Goal: Information Seeking & Learning: Check status

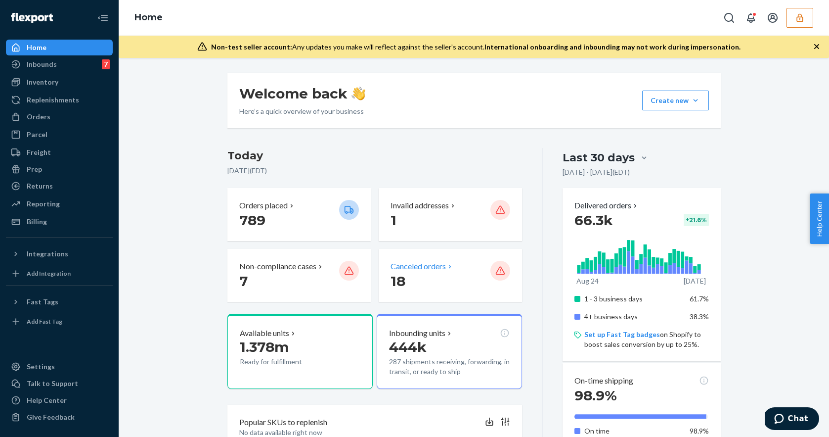
click at [441, 275] on p "18" at bounding box center [437, 281] width 92 height 18
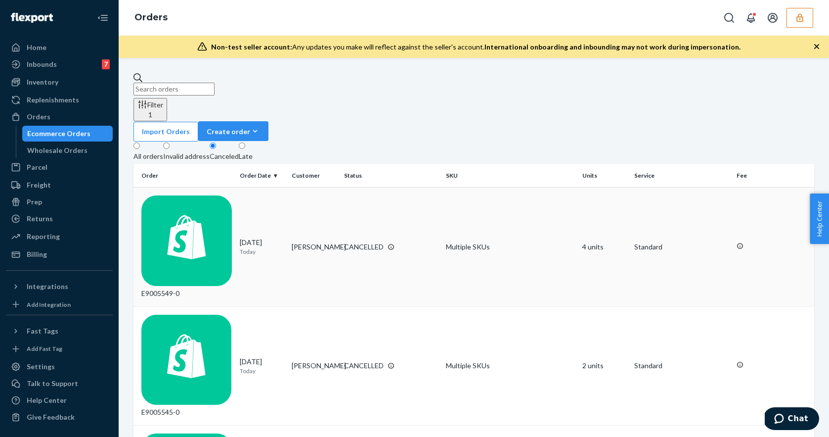
click at [327, 187] on td "[PERSON_NAME]" at bounding box center [314, 246] width 52 height 119
click at [420, 360] on div "CANCELLED" at bounding box center [391, 365] width 98 height 10
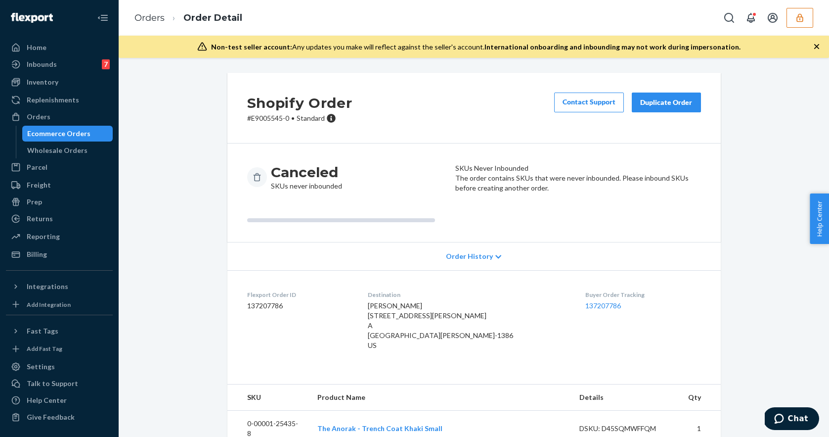
scroll to position [37, 0]
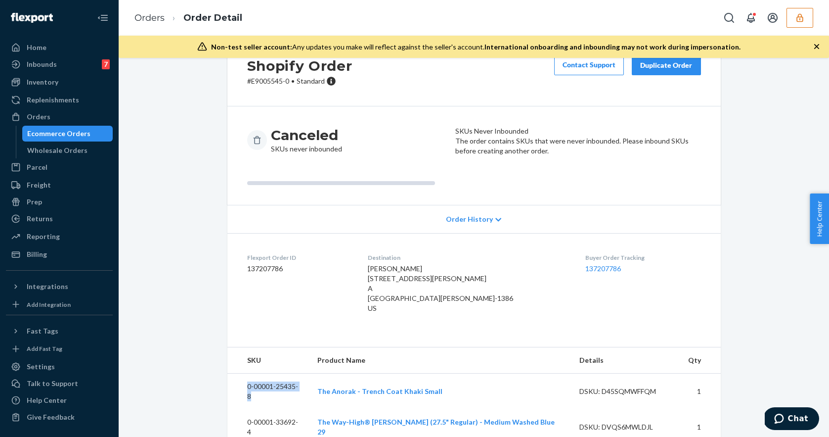
drag, startPoint x: 304, startPoint y: 388, endPoint x: 238, endPoint y: 386, distance: 66.3
click at [238, 386] on td "0-00001-25435-8" at bounding box center [268, 391] width 83 height 36
copy td "0-00001-25435-8"
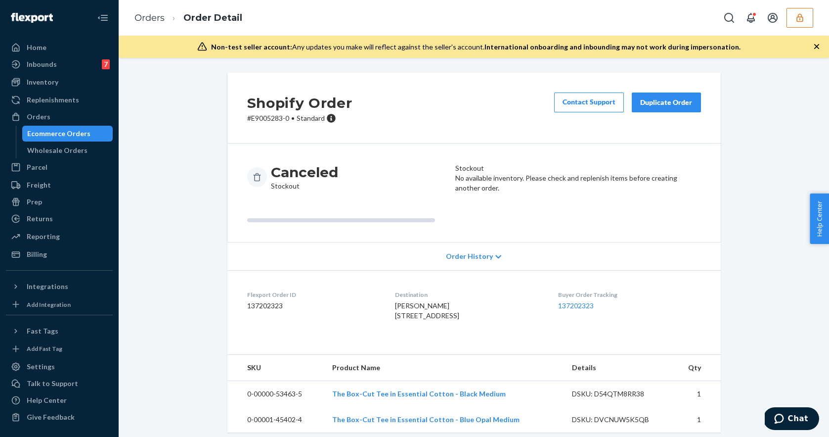
scroll to position [27, 0]
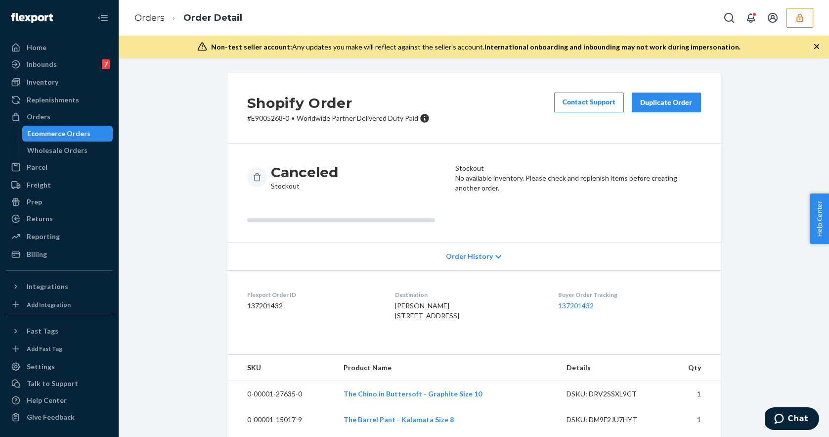
scroll to position [53, 0]
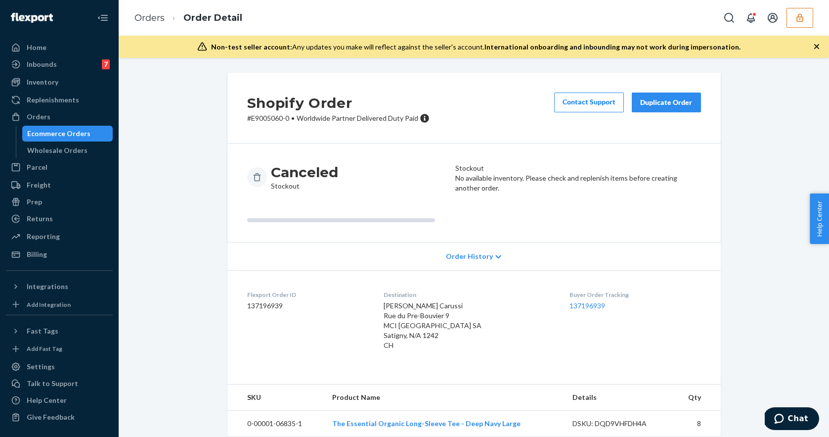
scroll to position [11, 0]
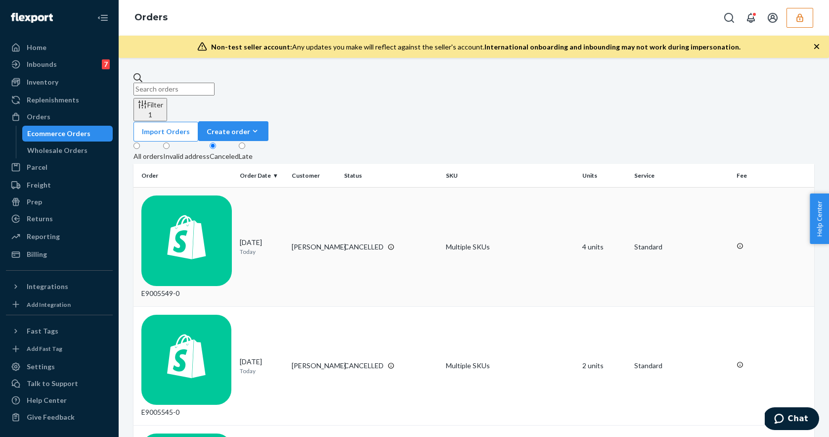
click at [320, 187] on td "[PERSON_NAME]" at bounding box center [314, 246] width 52 height 119
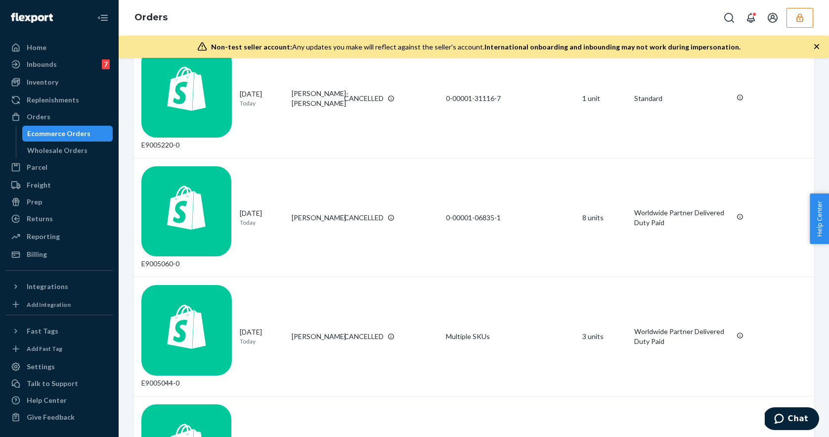
scroll to position [665, 0]
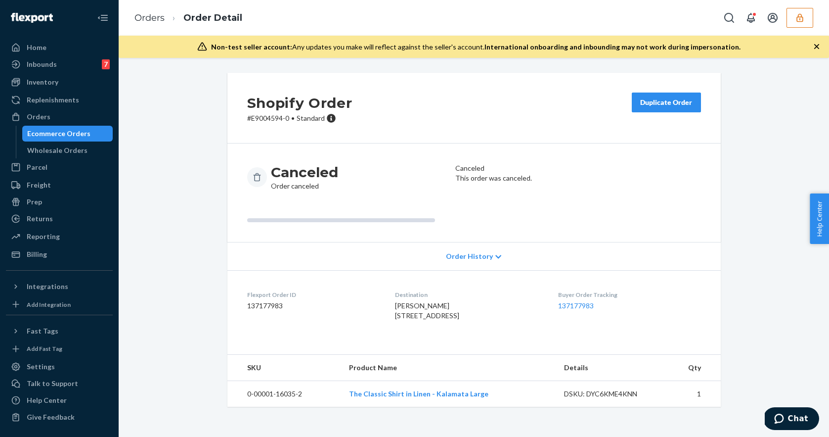
scroll to position [1, 0]
click at [502, 257] on div "Order History" at bounding box center [474, 256] width 494 height 28
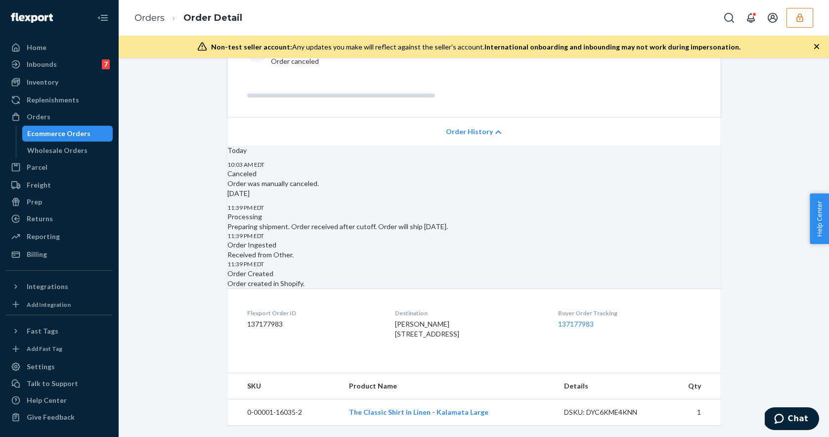
scroll to position [0, 0]
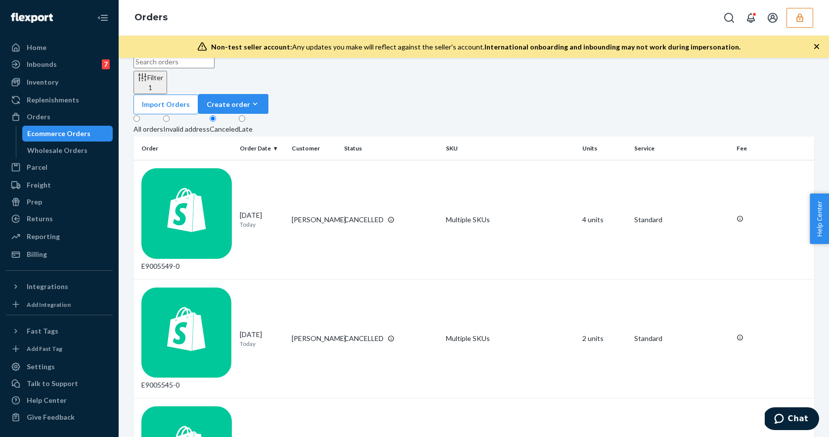
scroll to position [67, 0]
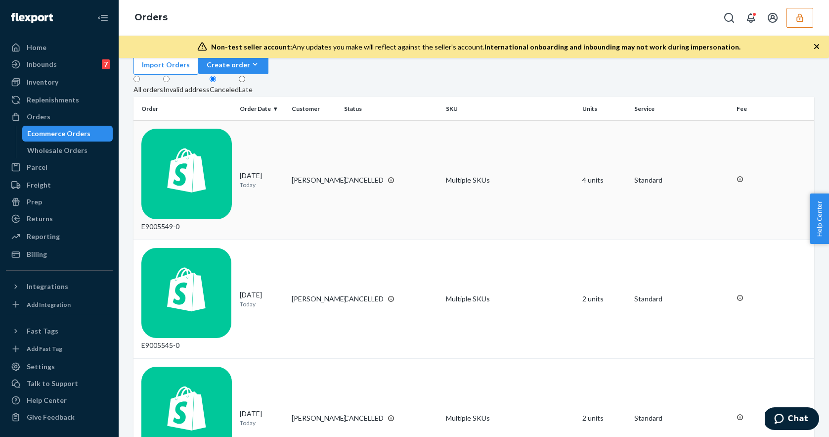
click at [163, 129] on div "E9005549-0" at bounding box center [186, 180] width 90 height 103
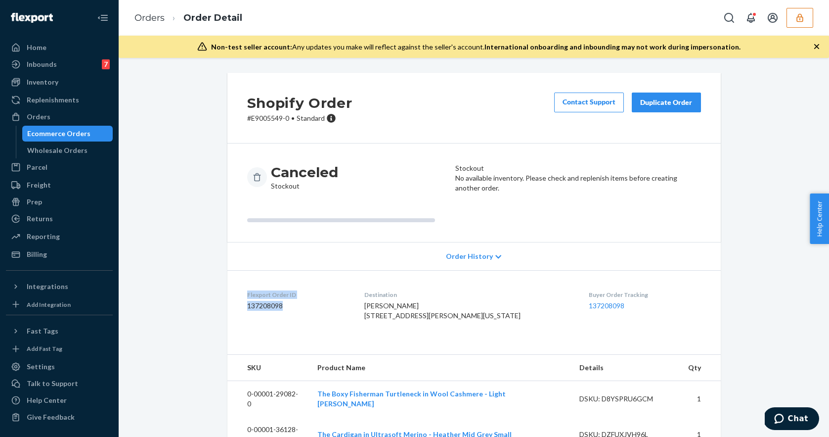
drag, startPoint x: 288, startPoint y: 309, endPoint x: 242, endPoint y: 295, distance: 48.0
click at [242, 296] on dl "Flexport Order ID 137208098 Destination Gabriela Mendoza 5907 Kennedy Blvd E Ap…" at bounding box center [474, 307] width 494 height 74
copy div "Flexport Order ID 137208098"
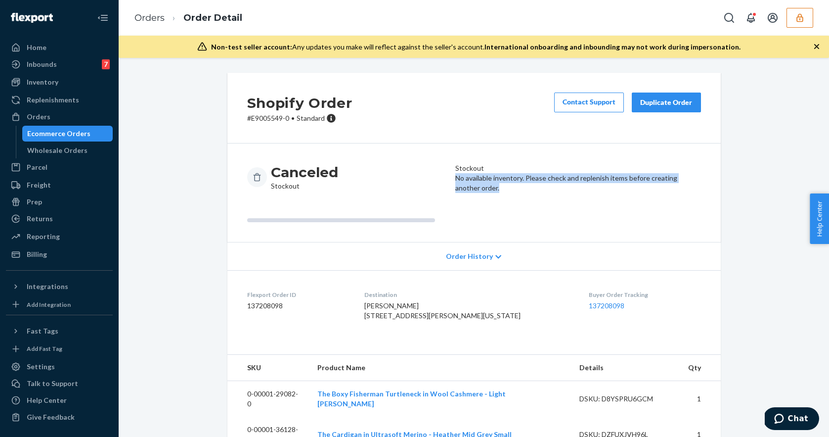
drag, startPoint x: 507, startPoint y: 205, endPoint x: 463, endPoint y: 197, distance: 44.7
click at [463, 197] on article "Stockout No available inventory. Please check and replenish items before creati…" at bounding box center [578, 192] width 246 height 59
copy p "No available inventory. Please check and replenish items before creating anothe…"
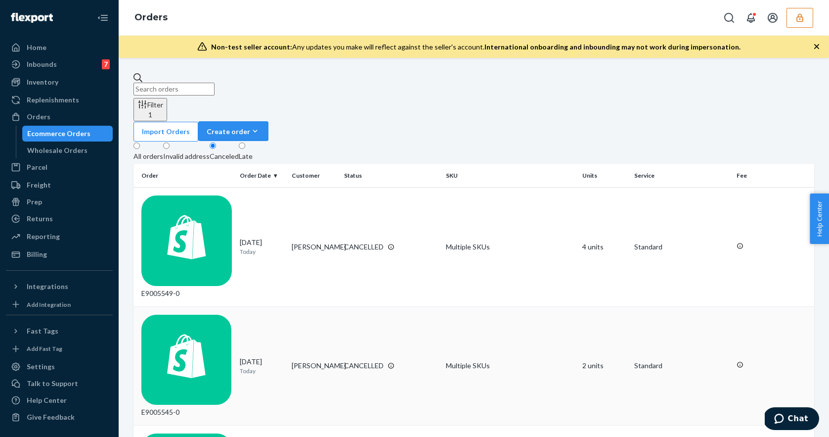
click at [208, 306] on td "E9005545-0" at bounding box center [185, 365] width 102 height 119
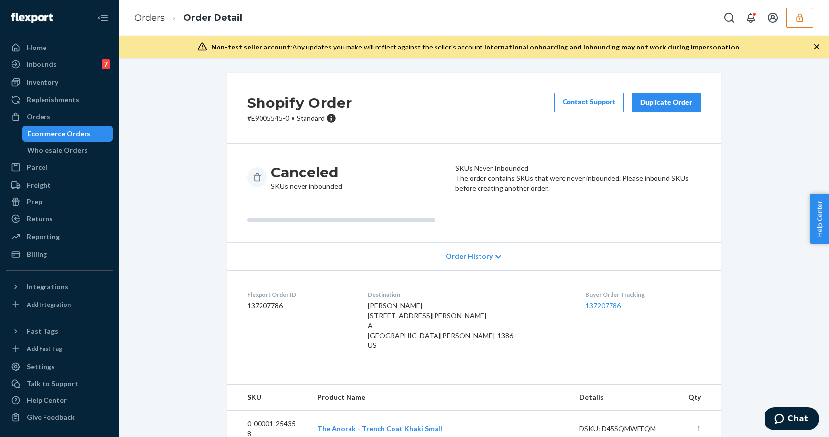
scroll to position [37, 0]
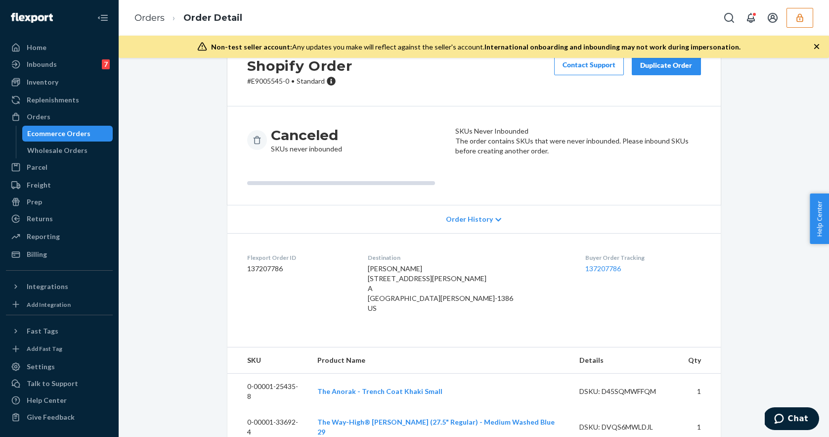
click at [270, 267] on dd "137207786" at bounding box center [299, 269] width 105 height 10
copy dd "137207786"
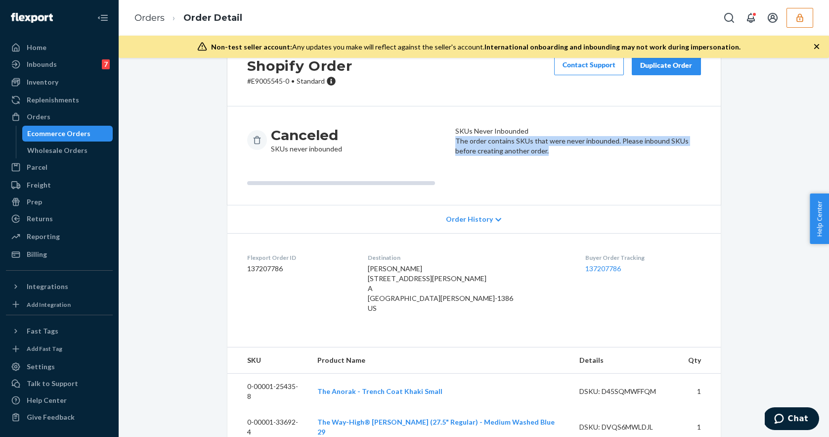
drag, startPoint x: 564, startPoint y: 167, endPoint x: 453, endPoint y: 157, distance: 111.3
click at [453, 157] on div "Canceled SKUs never inbounded SKUs Never Inbounded The order contains SKUs that…" at bounding box center [474, 155] width 454 height 59
copy p "The order contains SKUs that were never inbounded. Please inbound SKUs before c…"
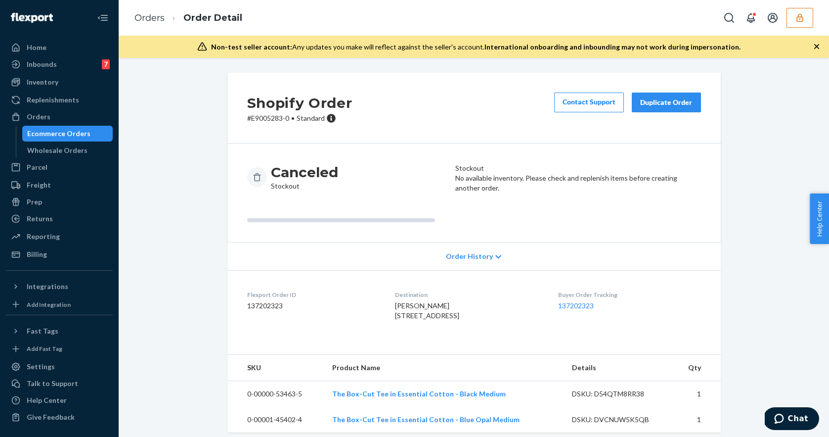
click at [265, 306] on dd "137202323" at bounding box center [313, 306] width 132 height 10
copy dd "137202323"
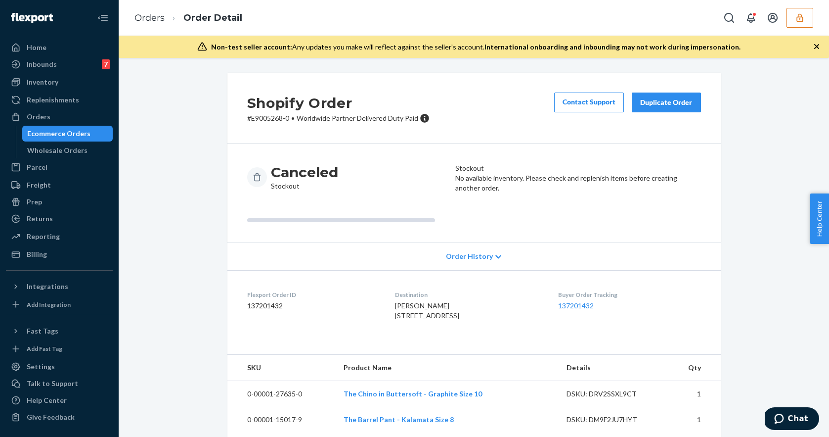
click at [259, 308] on dd "137201432" at bounding box center [313, 306] width 132 height 10
copy dd "137201432"
drag, startPoint x: 542, startPoint y: 205, endPoint x: 466, endPoint y: 195, distance: 76.8
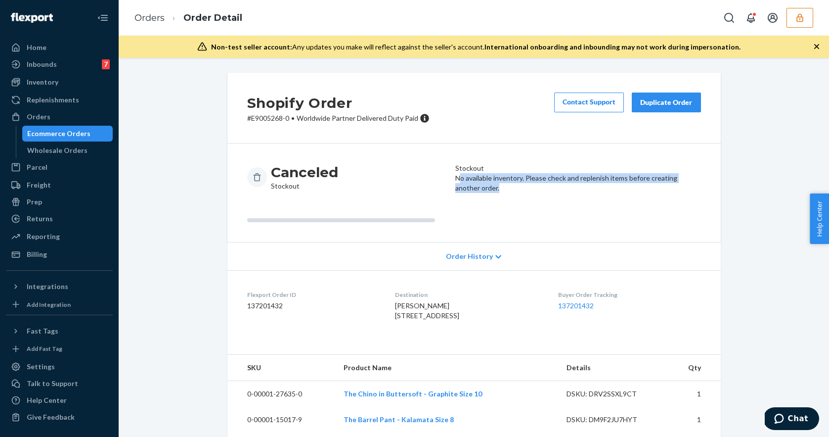
click at [465, 193] on p "No available inventory. Please check and replenish items before creating anothe…" at bounding box center [578, 183] width 246 height 20
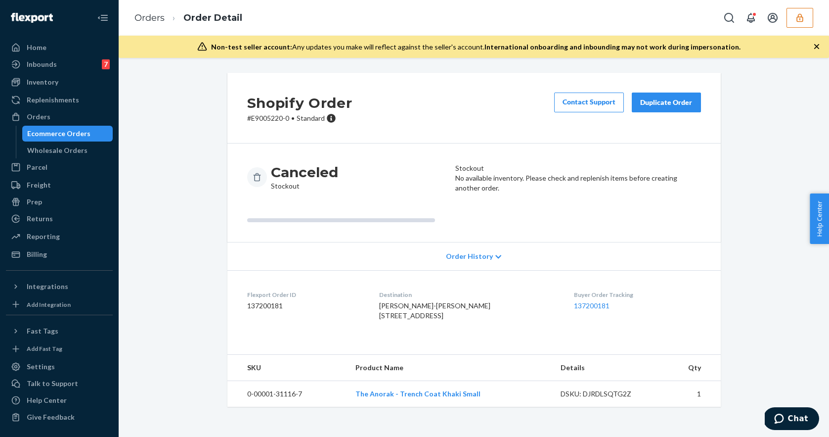
click at [273, 308] on dd "137200181" at bounding box center [305, 306] width 117 height 10
copy dd "137200181"
click at [232, 293] on dl "Flexport Order ID 137200181 Destination Mann-Li Chen 2507 Springwood Ln Richard…" at bounding box center [474, 307] width 494 height 74
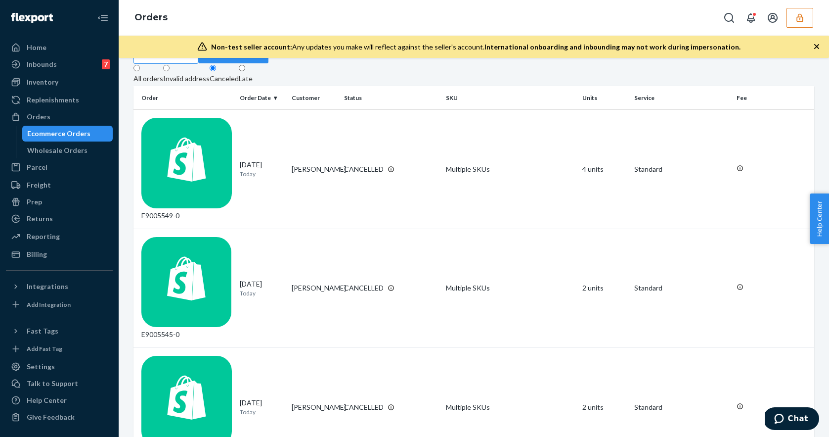
scroll to position [99, 0]
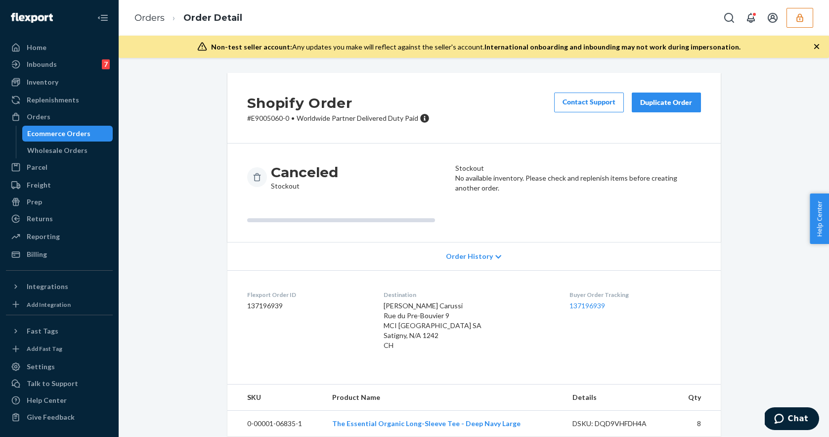
click at [261, 306] on dd "137196939" at bounding box center [307, 306] width 121 height 10
copy dd "137196939"
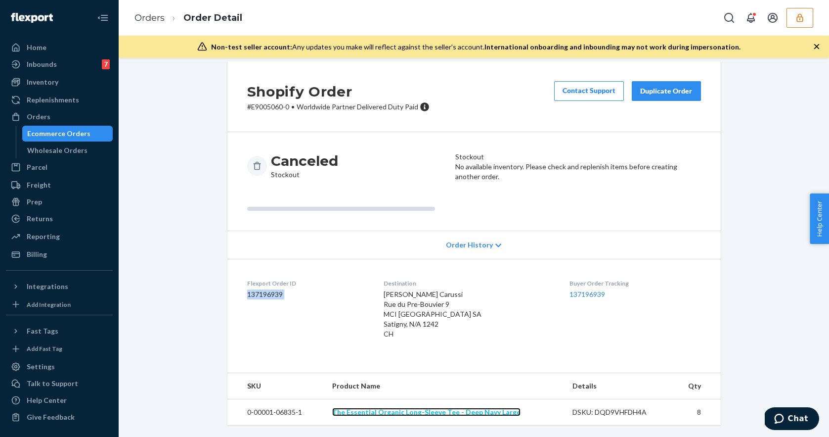
click at [451, 408] on link "The Essential Organic Long-Sleeve Tee - Deep Navy Large" at bounding box center [426, 411] width 188 height 8
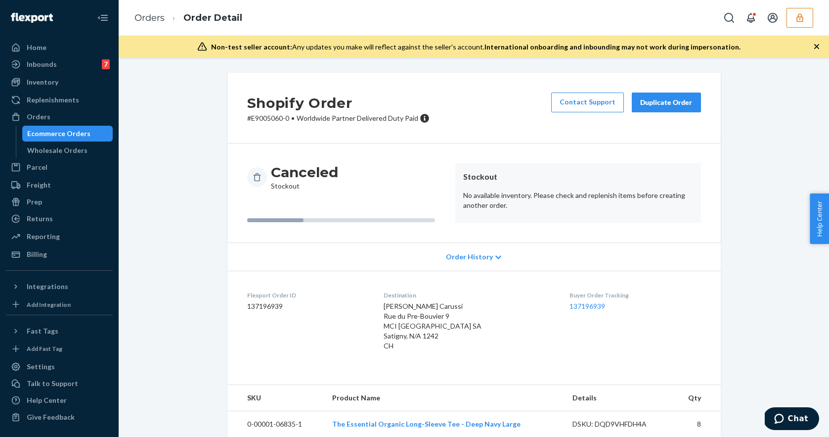
scroll to position [11, 0]
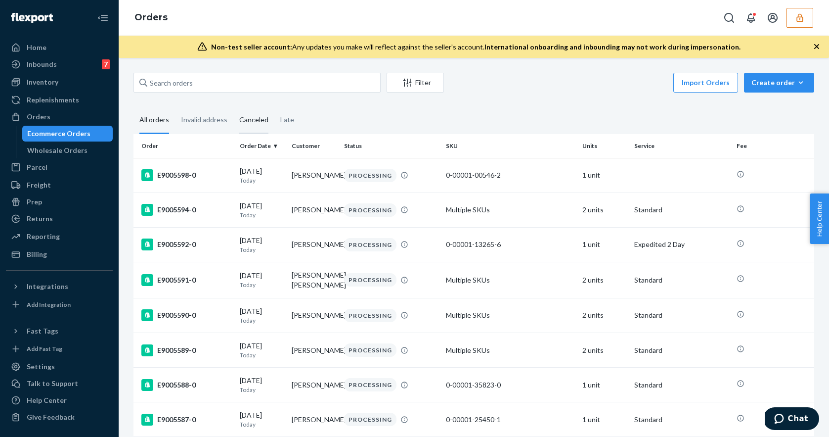
click at [233, 126] on div "Canceled" at bounding box center [253, 120] width 41 height 27
click at [233, 107] on input "Canceled" at bounding box center [233, 107] width 0 height 0
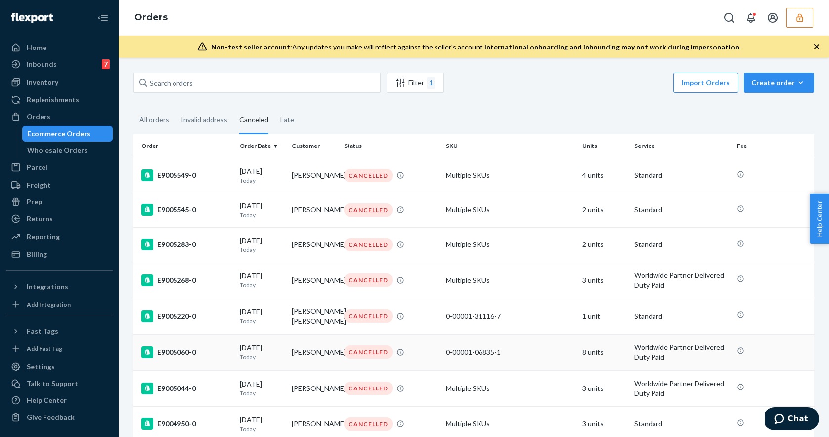
click at [203, 355] on div "E9005060-0" at bounding box center [186, 352] width 90 height 12
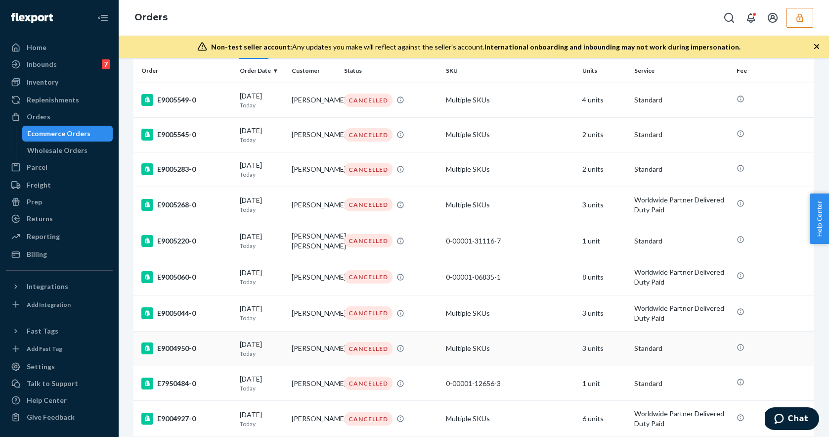
scroll to position [79, 0]
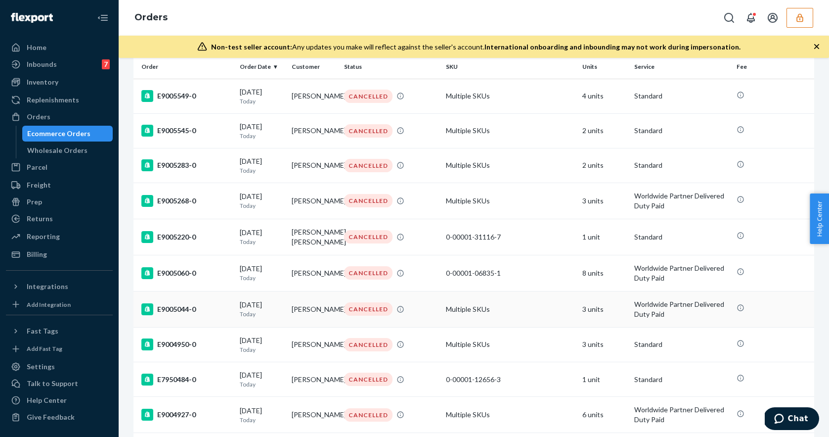
click at [208, 312] on div "E9005044-0" at bounding box center [186, 309] width 90 height 12
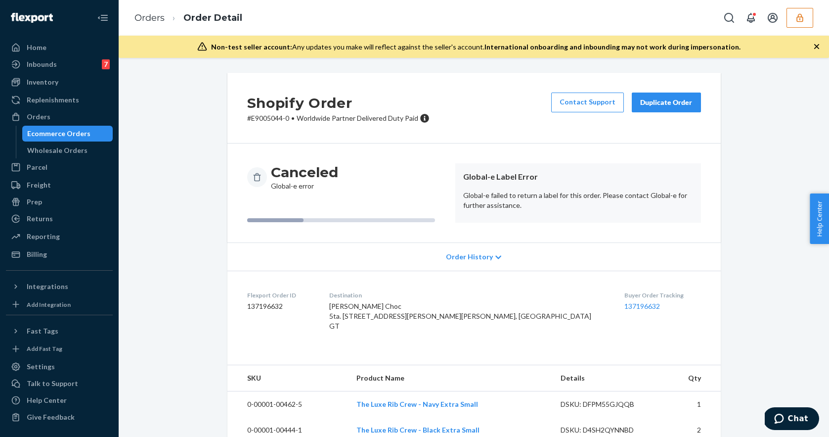
click at [274, 306] on dd "137196632" at bounding box center [280, 306] width 66 height 10
copy dd "137196632"
drag, startPoint x: 529, startPoint y: 206, endPoint x: 464, endPoint y: 195, distance: 66.1
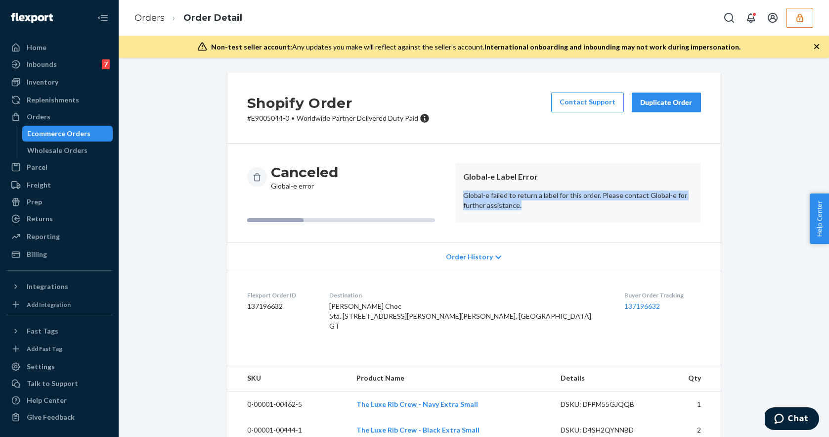
click at [464, 195] on p "Global-e failed to return a label for this order. Please contact Global-e for f…" at bounding box center [578, 200] width 230 height 20
copy p "Global-e failed to return a label for this order. Please contact Global-e for f…"
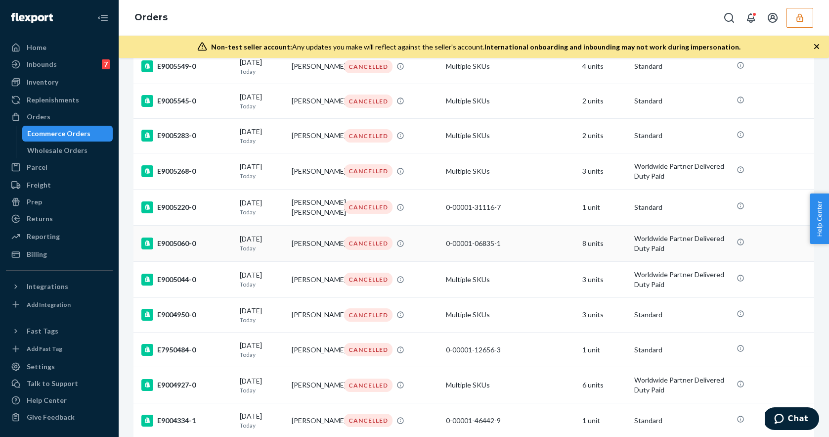
scroll to position [130, 0]
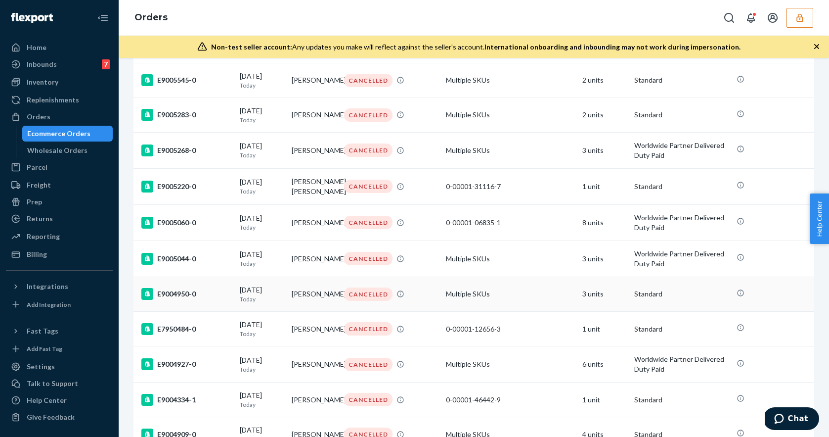
click at [209, 297] on div "E9004950-0" at bounding box center [186, 294] width 90 height 12
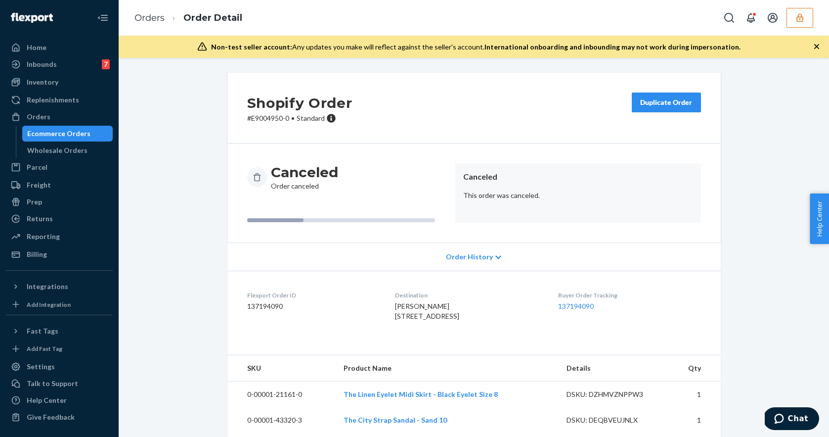
click at [271, 305] on dd "137194090" at bounding box center [313, 306] width 132 height 10
copy dd "137194090"
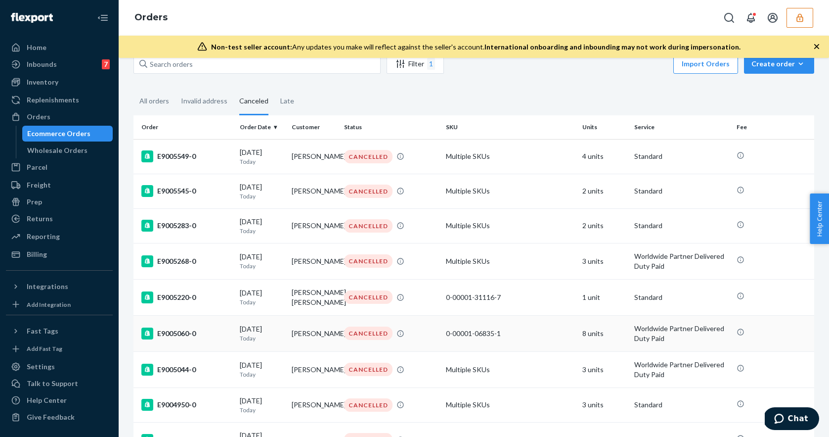
scroll to position [116, 0]
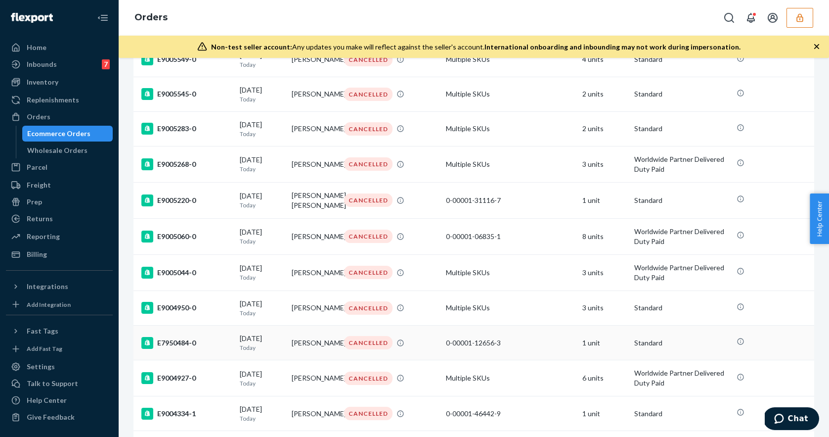
click at [206, 346] on div "E7950484-0" at bounding box center [186, 343] width 90 height 12
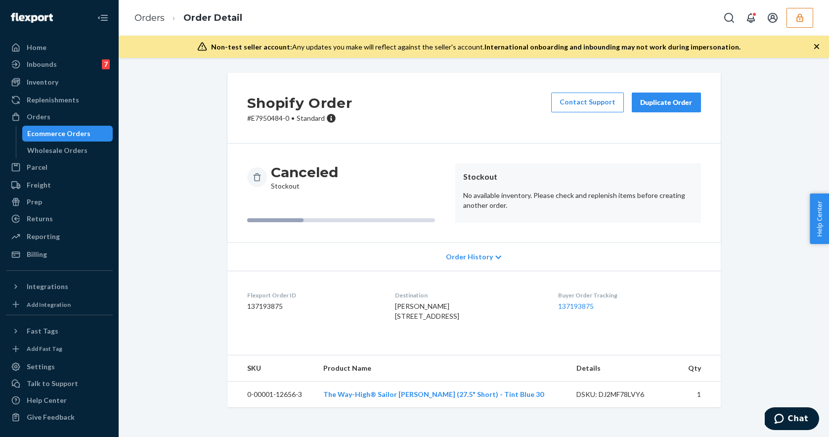
click at [273, 308] on dd "137193875" at bounding box center [313, 306] width 132 height 10
copy dd "137193875"
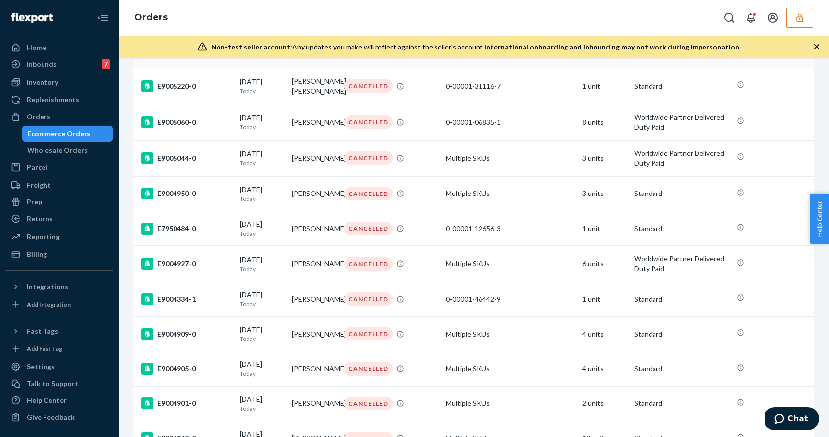
scroll to position [235, 0]
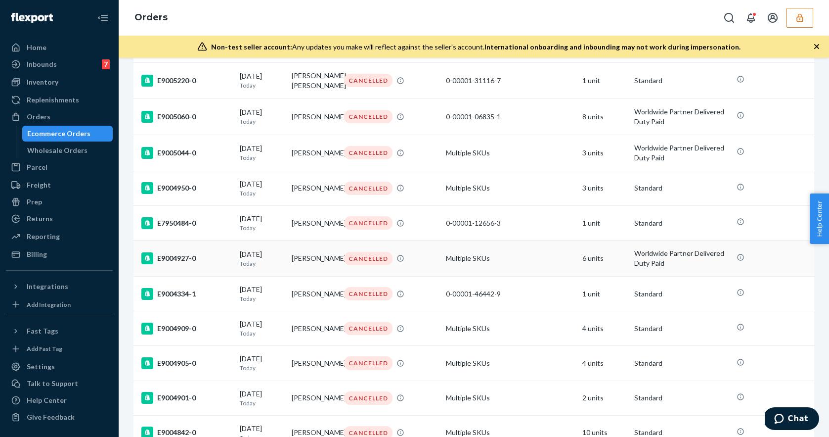
click at [200, 270] on td "E9004927-0" at bounding box center [185, 258] width 102 height 36
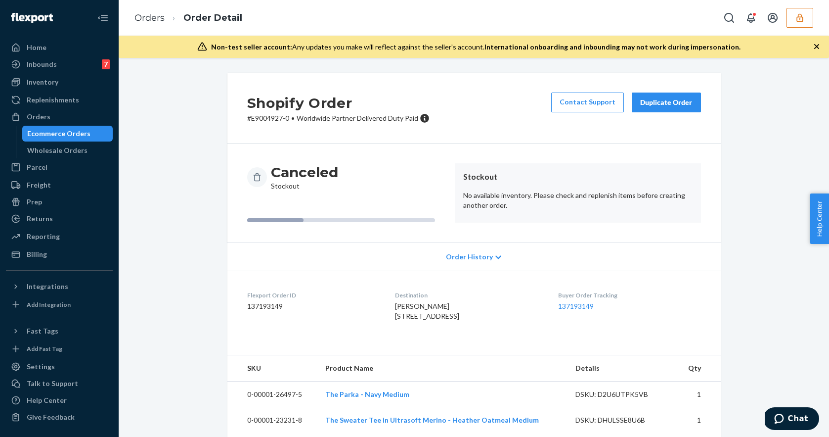
click at [274, 306] on dd "137193149" at bounding box center [313, 306] width 132 height 10
copy dd "137193149"
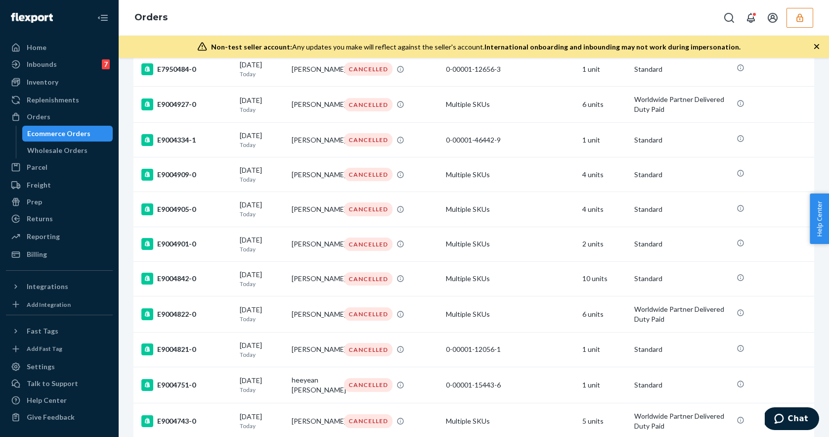
scroll to position [402, 0]
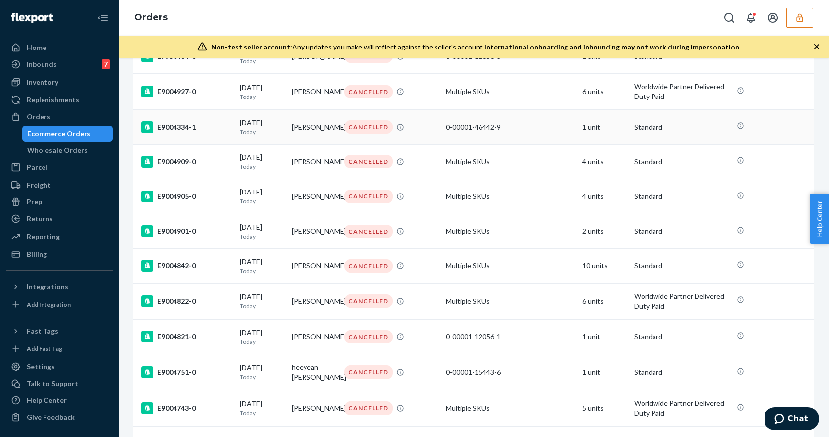
click at [209, 132] on div "E9004334-1" at bounding box center [186, 127] width 90 height 12
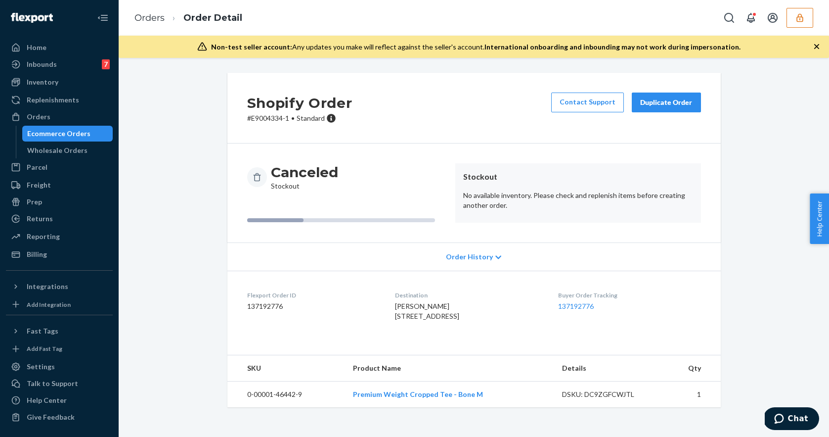
click at [272, 307] on dd "137192776" at bounding box center [313, 306] width 132 height 10
copy dd "137192776"
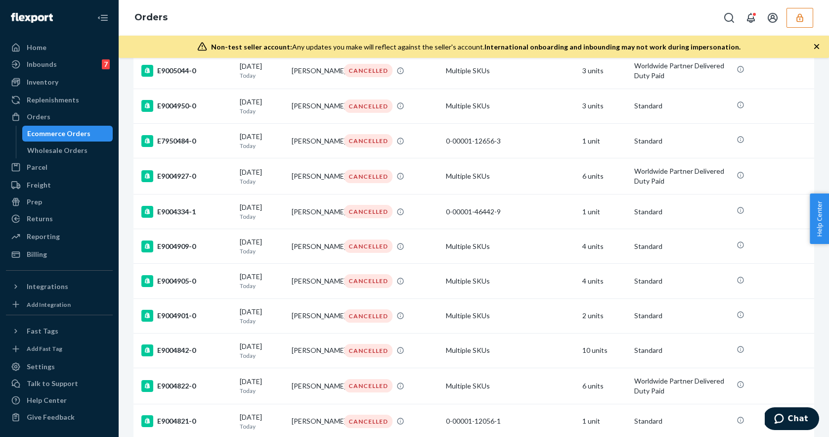
scroll to position [335, 0]
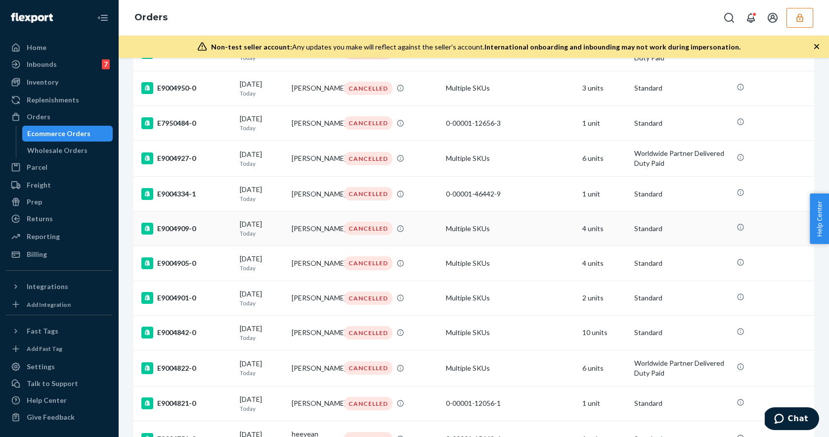
click at [217, 228] on div "E9004909-0" at bounding box center [186, 229] width 90 height 12
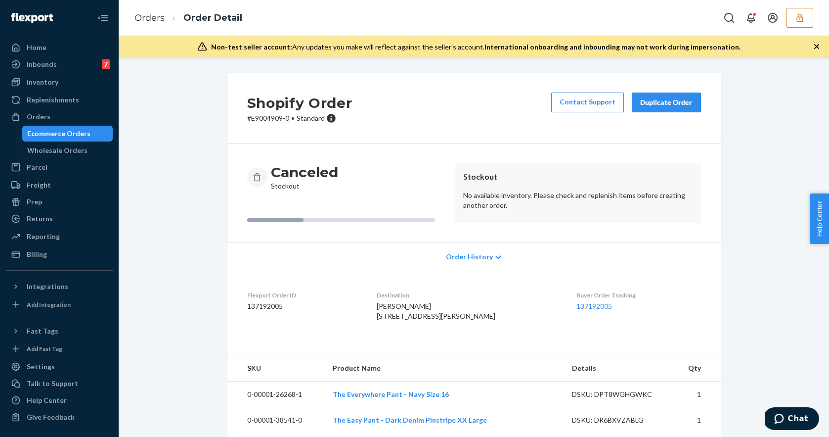
click at [263, 306] on dd "137192005" at bounding box center [304, 306] width 114 height 10
copy dd "137192005"
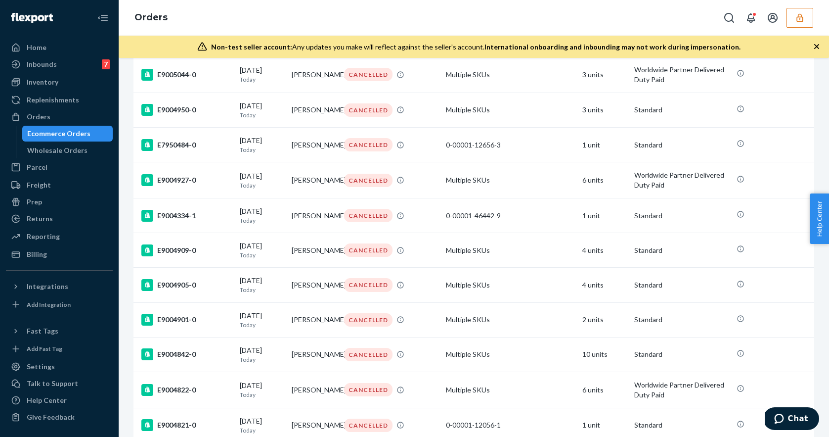
scroll to position [329, 0]
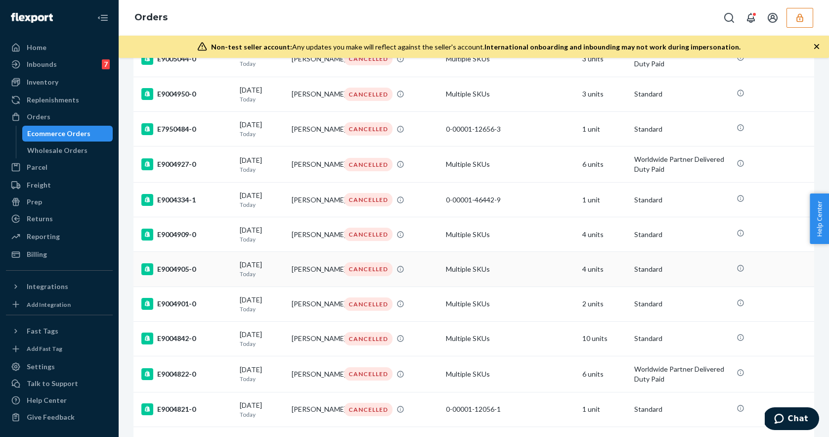
click at [212, 271] on div "E9004905-0" at bounding box center [186, 269] width 90 height 12
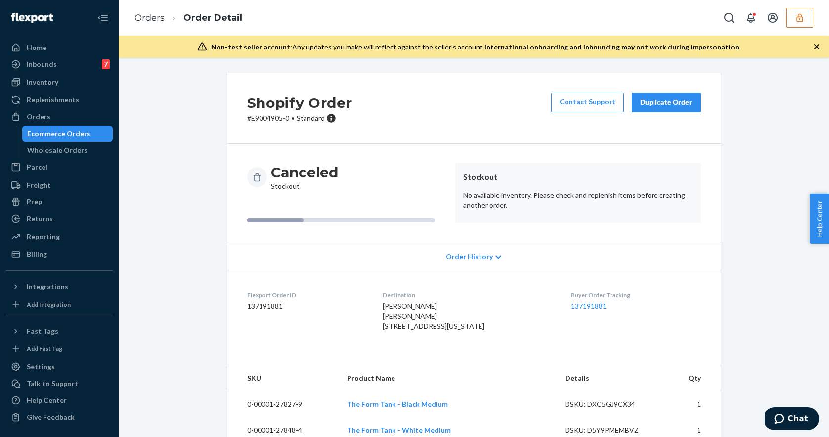
click at [267, 306] on dd "137191881" at bounding box center [307, 306] width 120 height 10
copy dd "137191881"
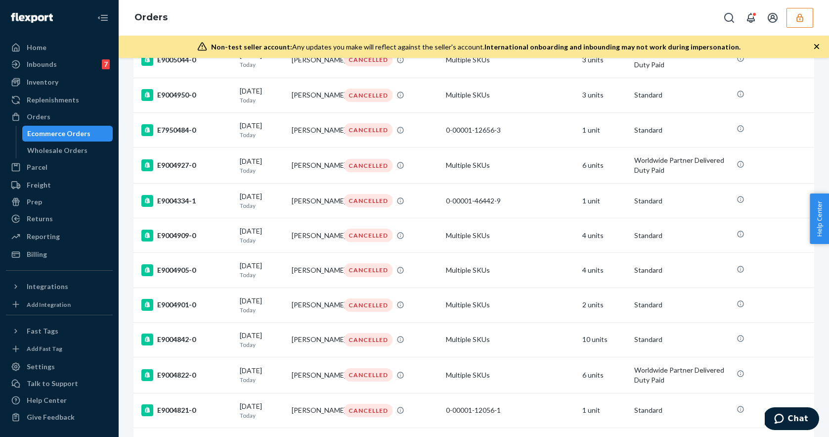
scroll to position [392, 0]
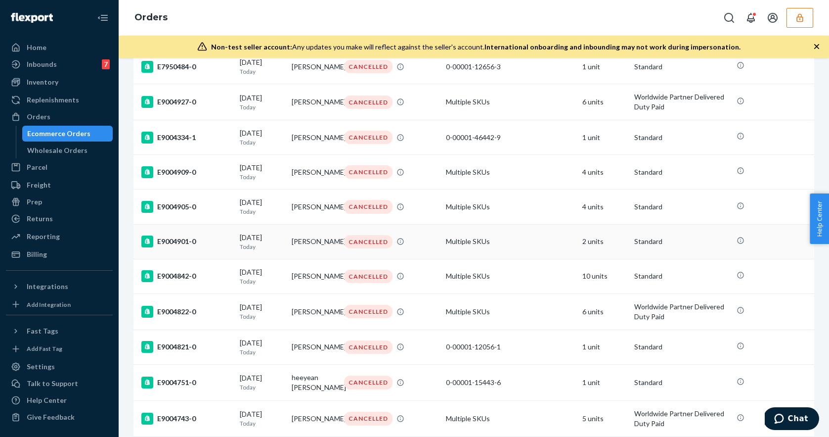
click at [207, 247] on div "E9004901-0" at bounding box center [186, 241] width 90 height 12
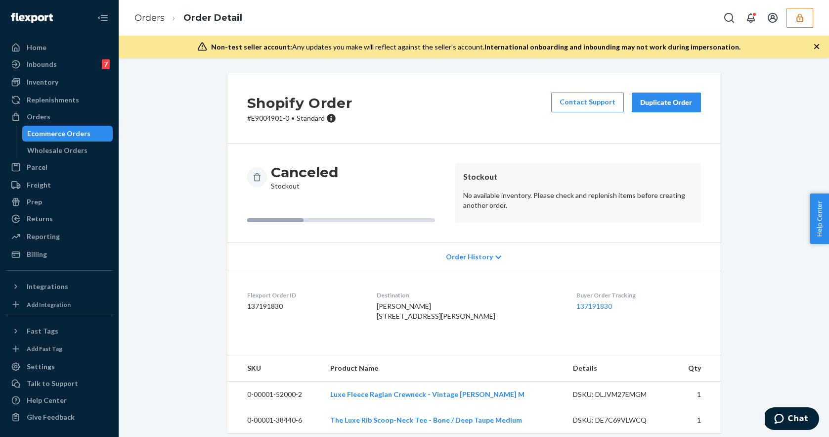
click at [274, 305] on dd "137191830" at bounding box center [304, 306] width 114 height 10
copy dd "137191830"
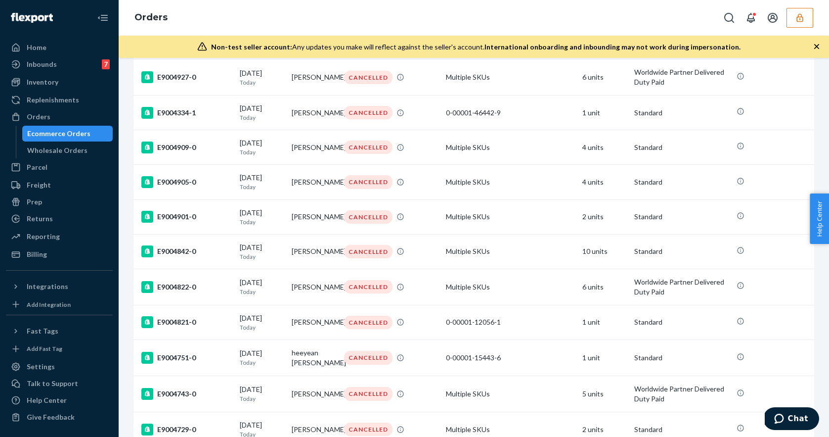
scroll to position [395, 0]
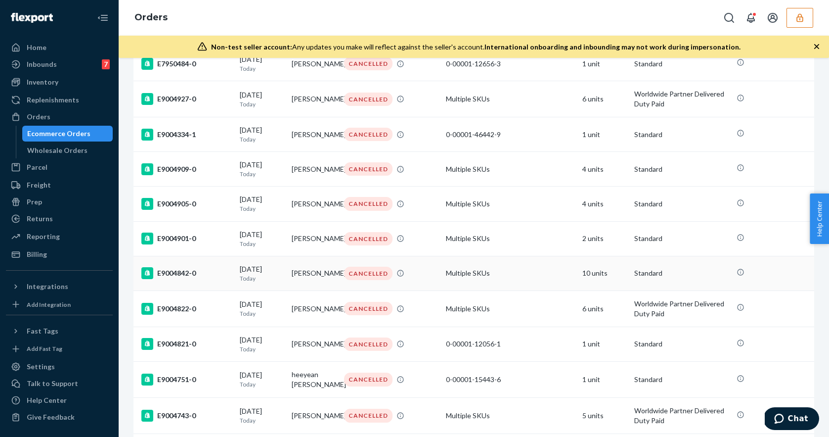
click at [206, 279] on div "E9004842-0" at bounding box center [186, 273] width 90 height 12
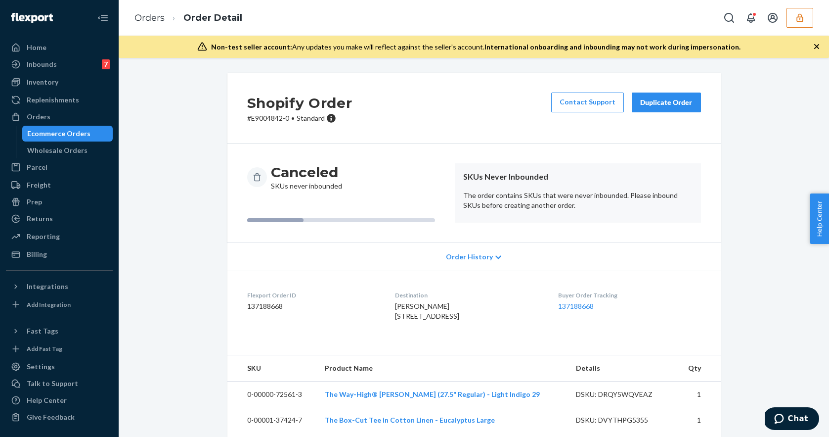
click at [272, 306] on dd "137188668" at bounding box center [313, 306] width 132 height 10
copy dd "137188668"
drag, startPoint x: 566, startPoint y: 207, endPoint x: 459, endPoint y: 192, distance: 107.3
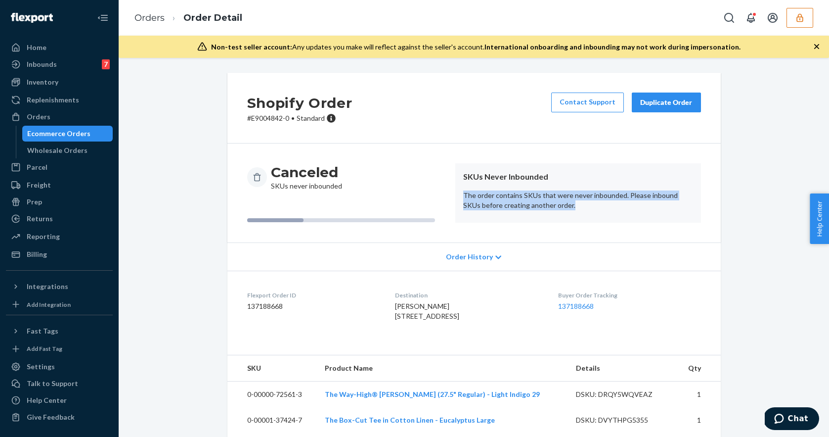
click at [459, 192] on article "SKUs Never Inbounded The order contains SKUs that were never inbounded. Please …" at bounding box center [578, 192] width 246 height 59
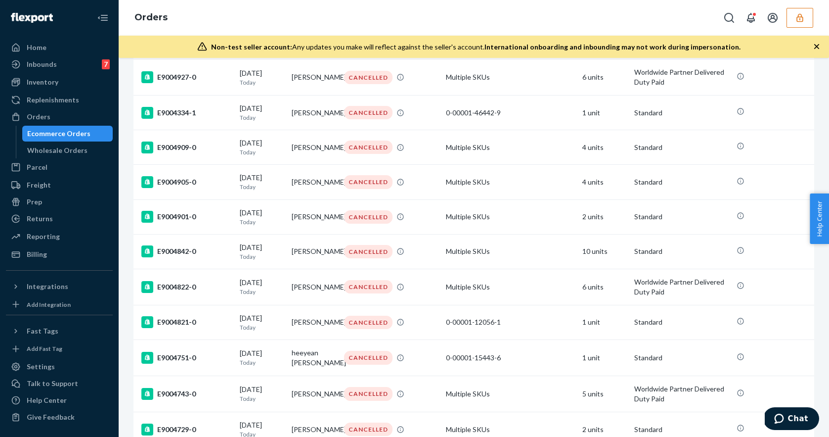
scroll to position [422, 0]
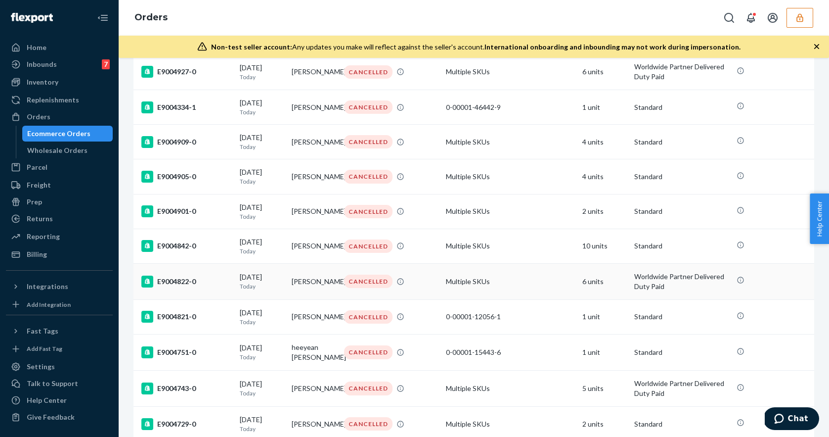
click at [229, 287] on div "E9004822-0" at bounding box center [186, 281] width 90 height 12
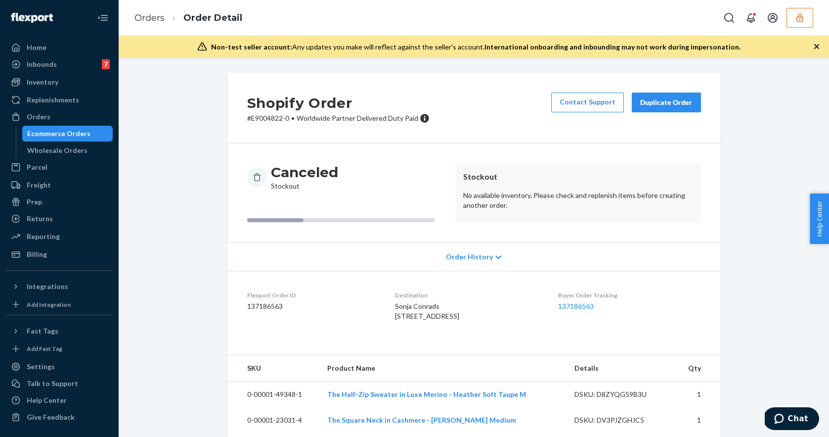
click at [270, 308] on dd "137186563" at bounding box center [313, 306] width 132 height 10
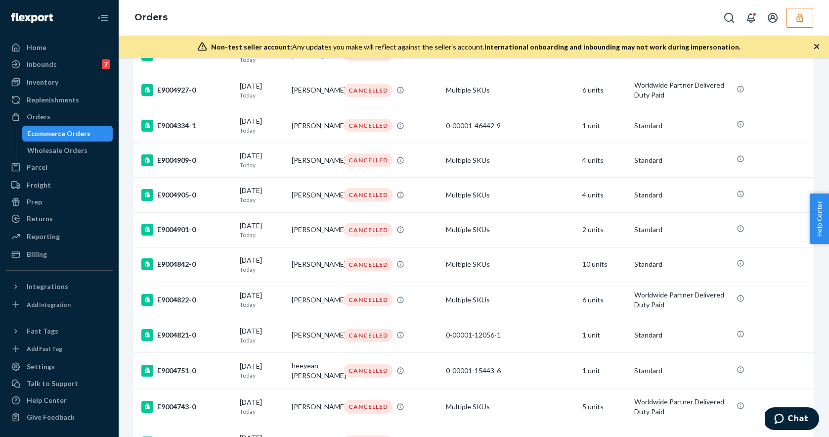
scroll to position [514, 0]
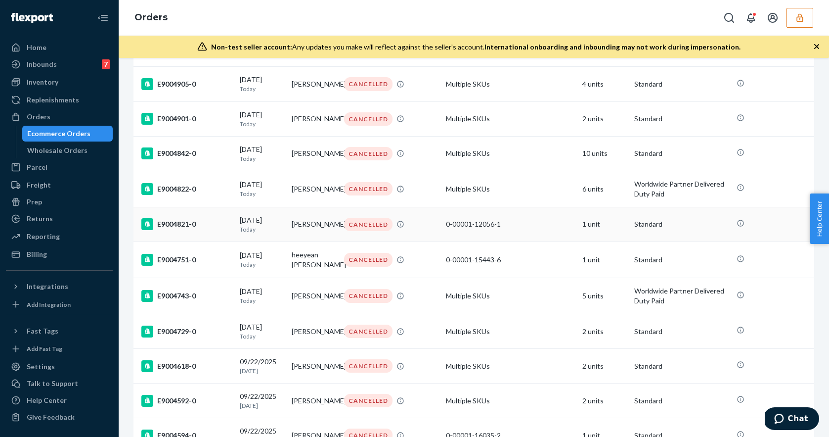
click at [209, 230] on div "E9004821-0" at bounding box center [186, 224] width 90 height 12
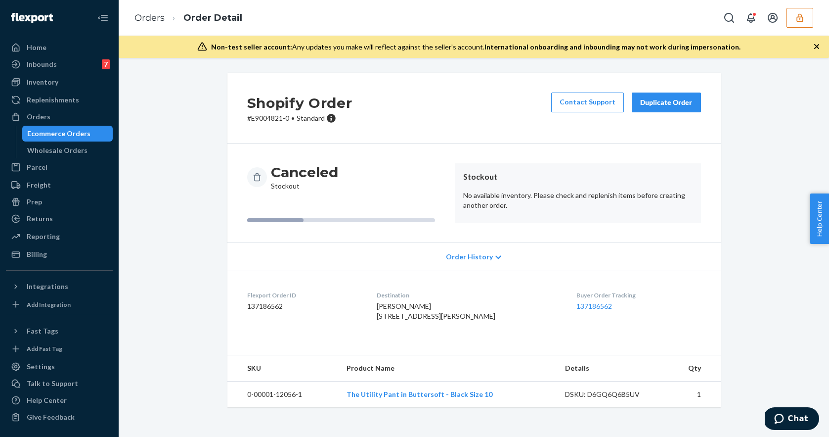
click at [272, 307] on dd "137186562" at bounding box center [304, 306] width 114 height 10
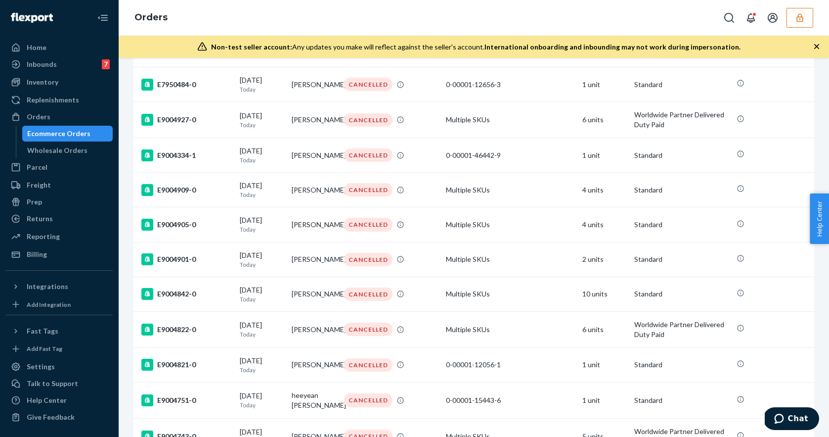
scroll to position [389, 0]
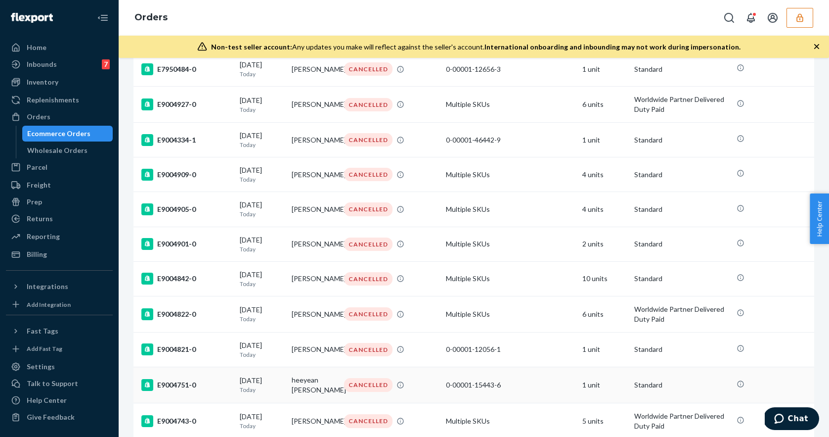
click at [211, 391] on div "E9004751-0" at bounding box center [186, 385] width 90 height 12
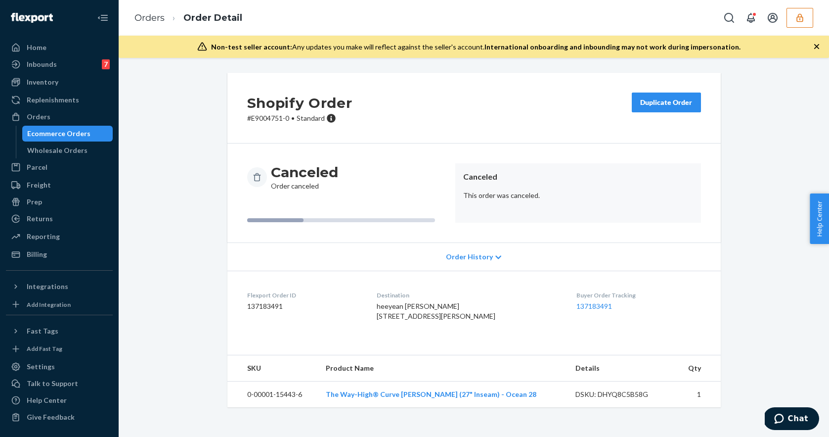
click at [258, 306] on dd "137183491" at bounding box center [304, 306] width 114 height 10
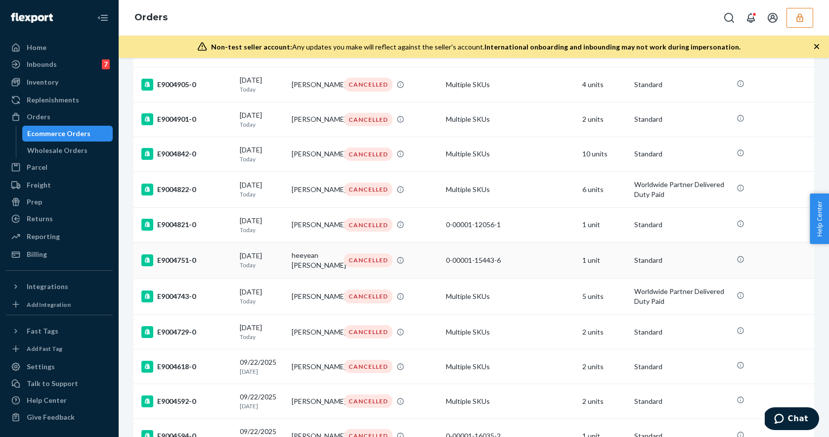
scroll to position [517, 0]
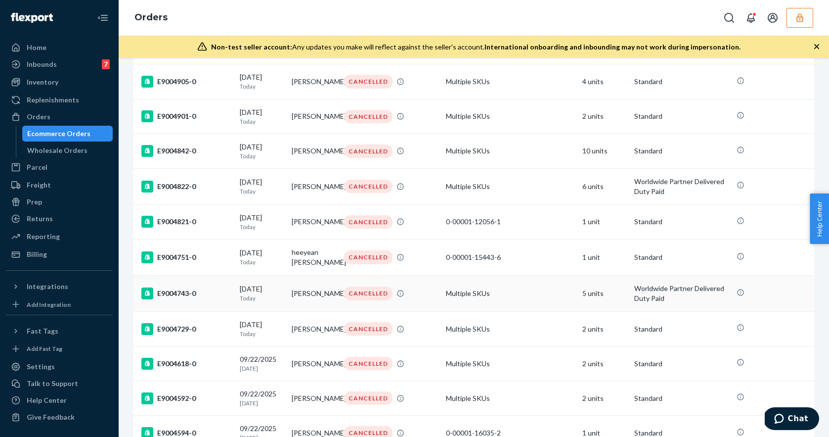
click at [198, 308] on td "E9004743-0" at bounding box center [185, 293] width 102 height 36
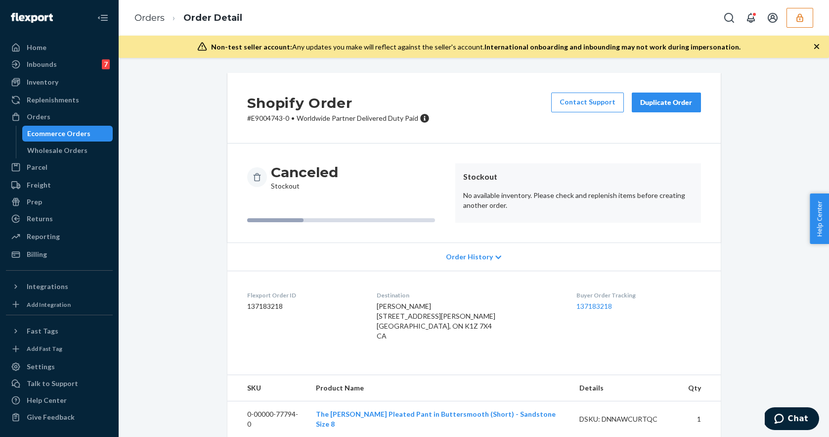
click at [270, 307] on dd "137183218" at bounding box center [304, 306] width 114 height 10
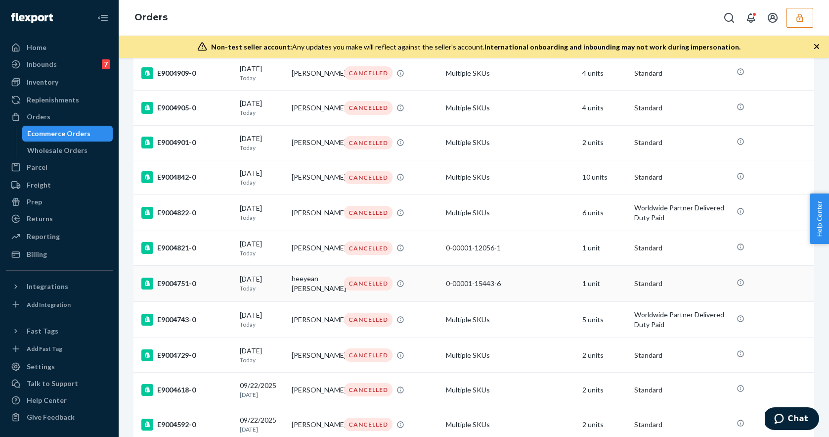
scroll to position [561, 0]
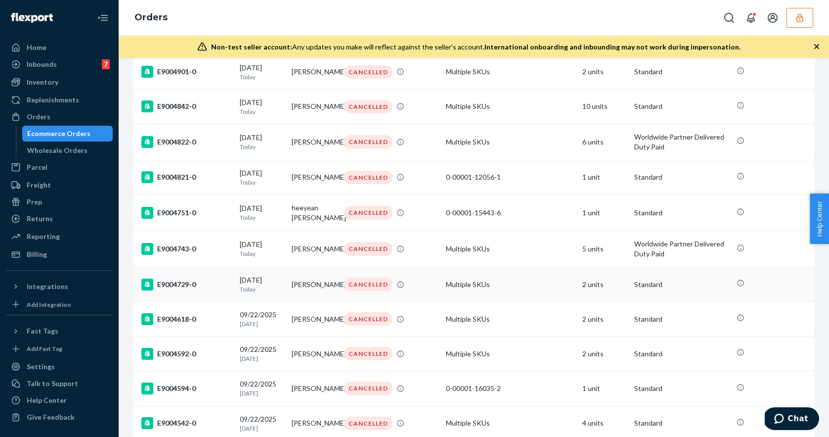
click at [187, 290] on div "E9004729-0" at bounding box center [186, 284] width 90 height 12
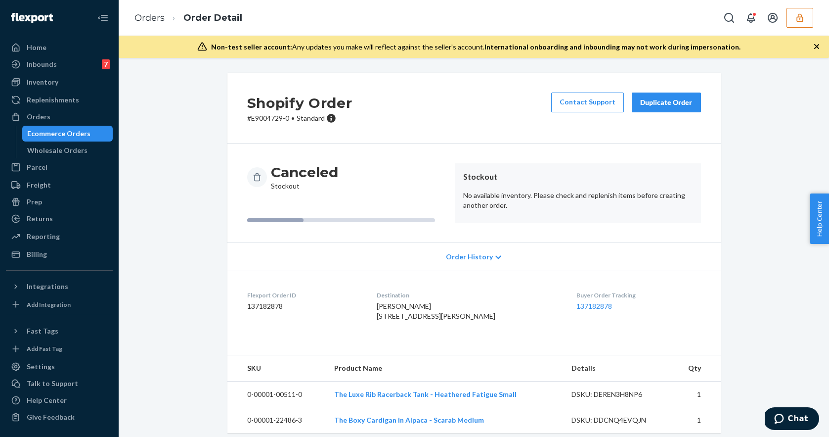
click at [273, 307] on dd "137182878" at bounding box center [304, 306] width 114 height 10
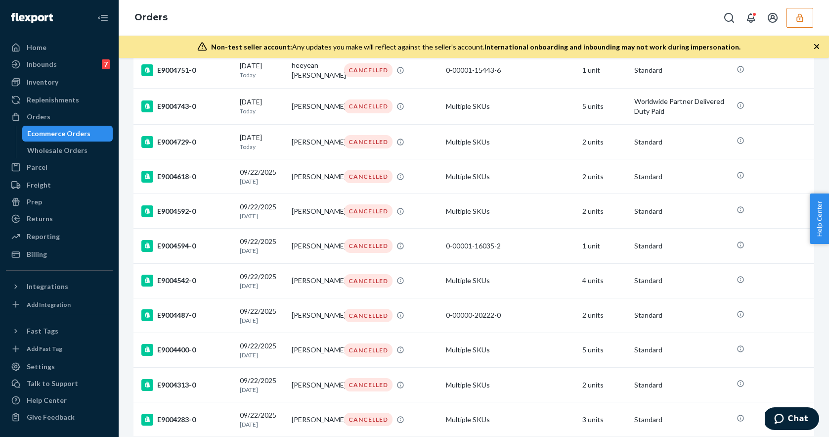
scroll to position [700, 0]
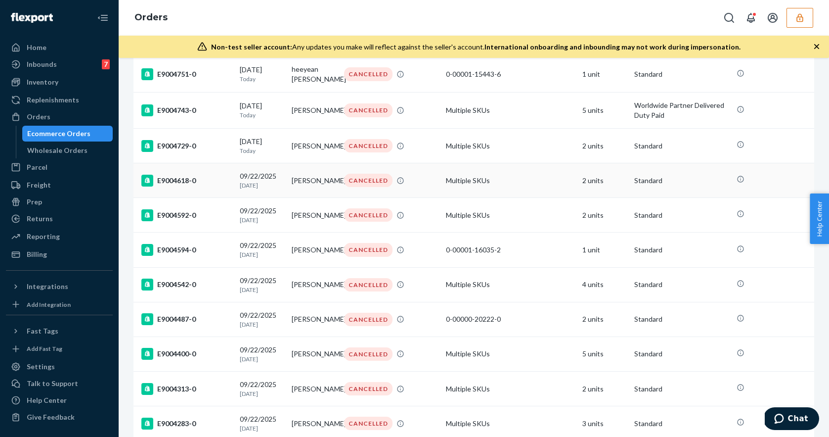
click at [202, 186] on div "E9004618-0" at bounding box center [186, 181] width 90 height 12
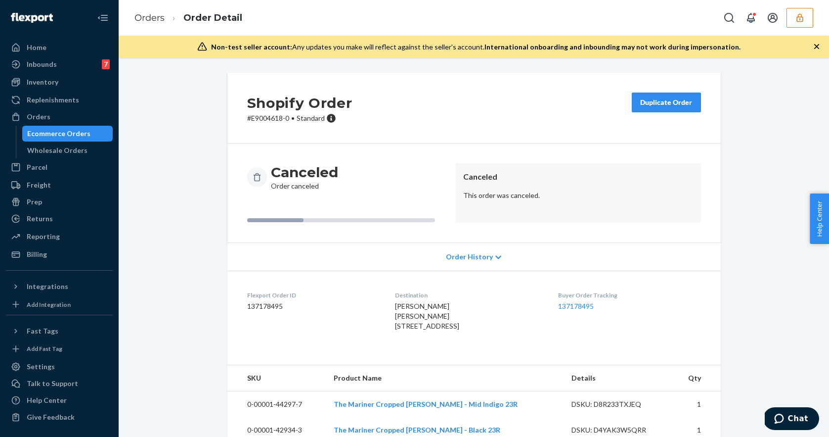
click at [263, 306] on dd "137178495" at bounding box center [313, 306] width 132 height 10
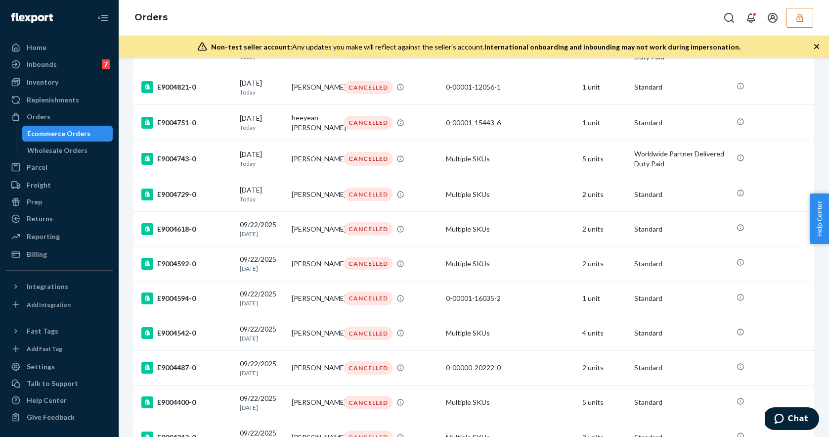
scroll to position [664, 0]
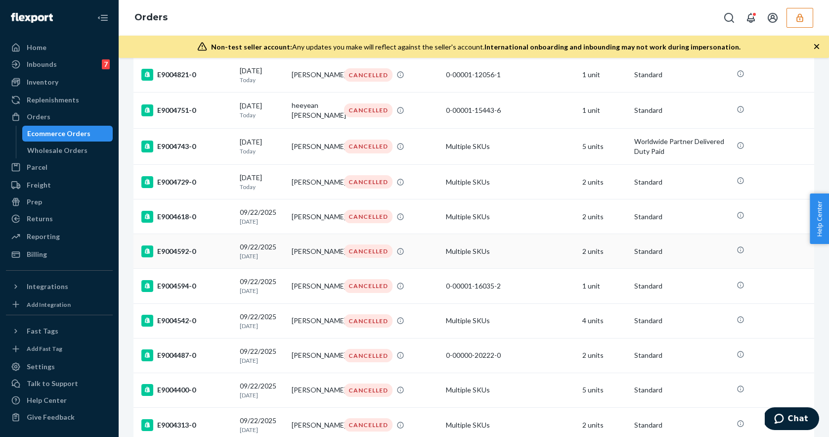
click at [221, 267] on td "E9004592-0" at bounding box center [185, 251] width 102 height 35
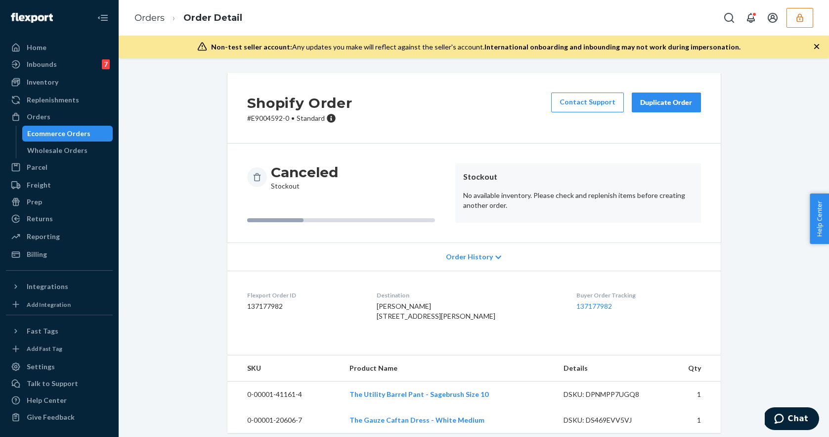
click at [269, 304] on dd "137177982" at bounding box center [304, 306] width 114 height 10
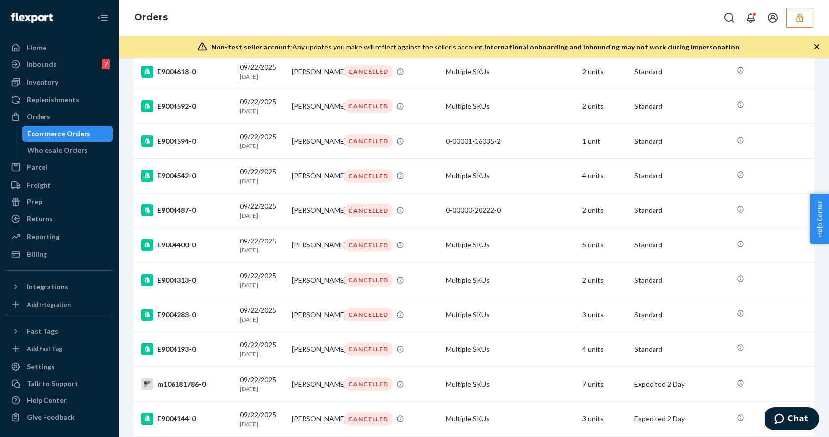
scroll to position [812, 0]
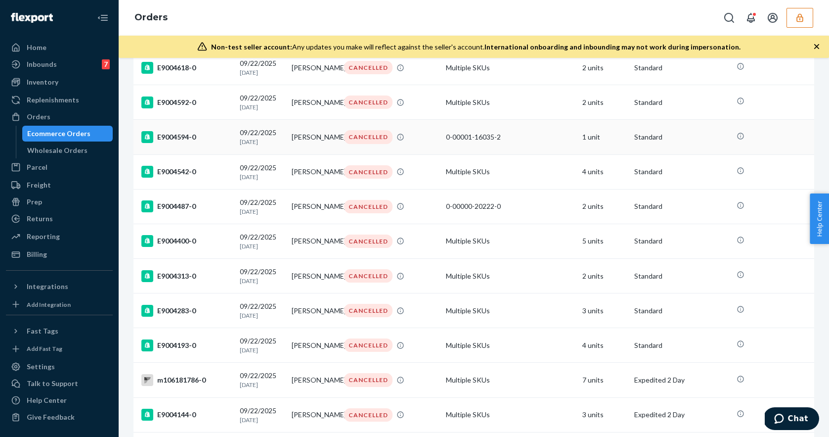
click at [220, 143] on div "E9004594-0" at bounding box center [186, 137] width 90 height 12
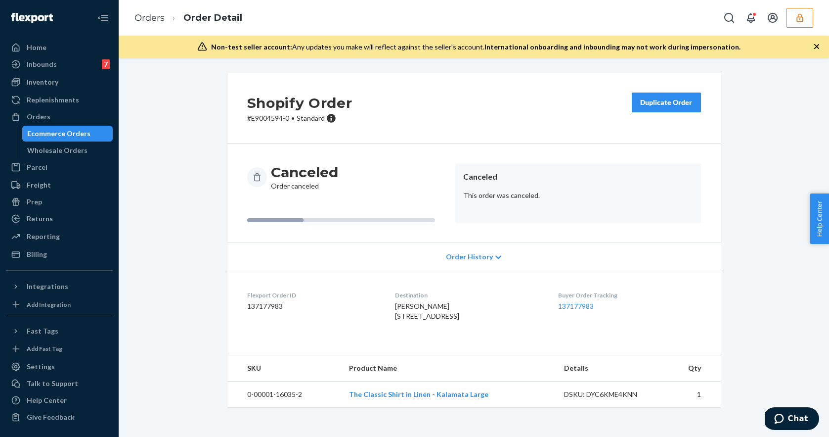
click at [272, 307] on dd "137177983" at bounding box center [313, 306] width 132 height 10
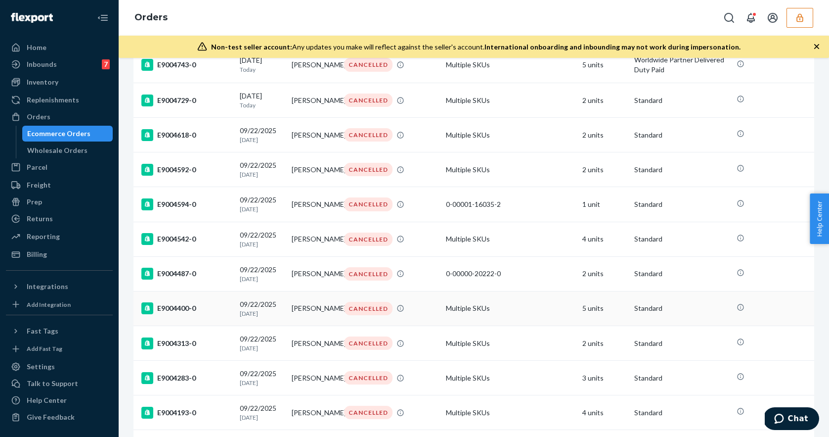
scroll to position [781, 0]
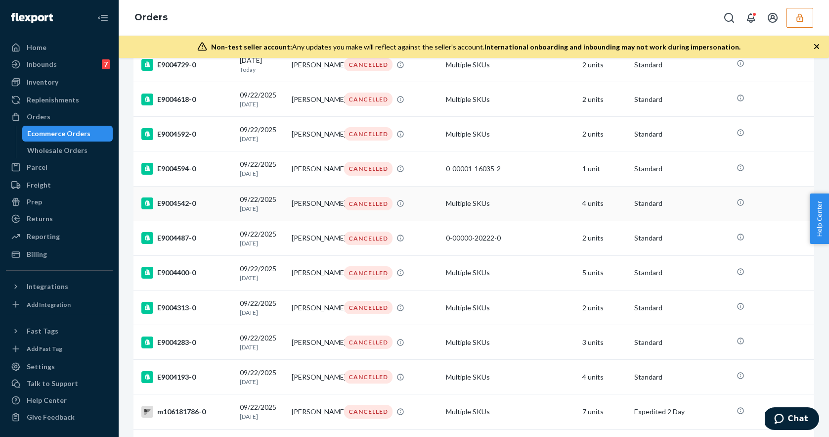
click at [209, 209] on div "E9004542-0" at bounding box center [186, 203] width 90 height 12
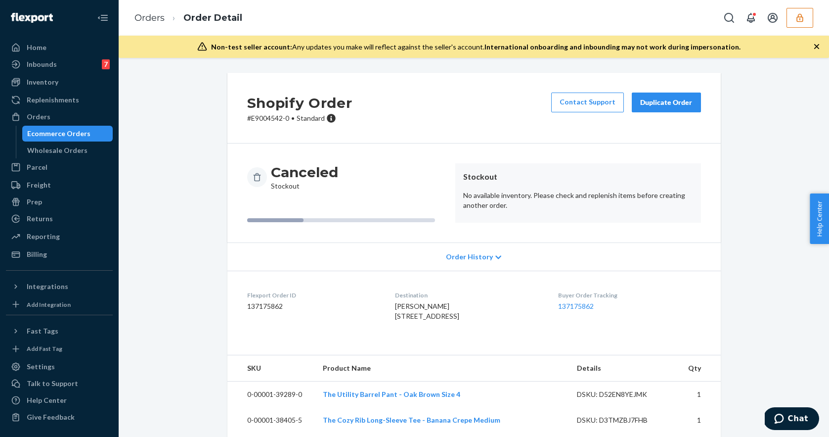
click at [271, 305] on dd "137175862" at bounding box center [313, 306] width 132 height 10
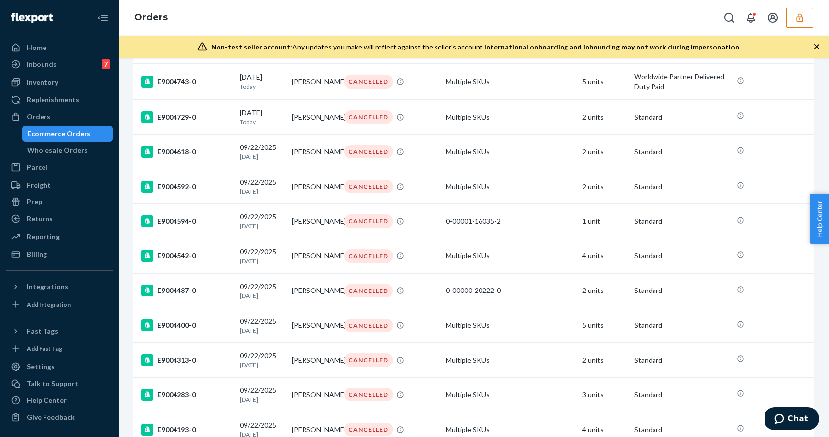
scroll to position [729, 0]
click at [200, 295] on div "E9004487-0" at bounding box center [186, 289] width 90 height 12
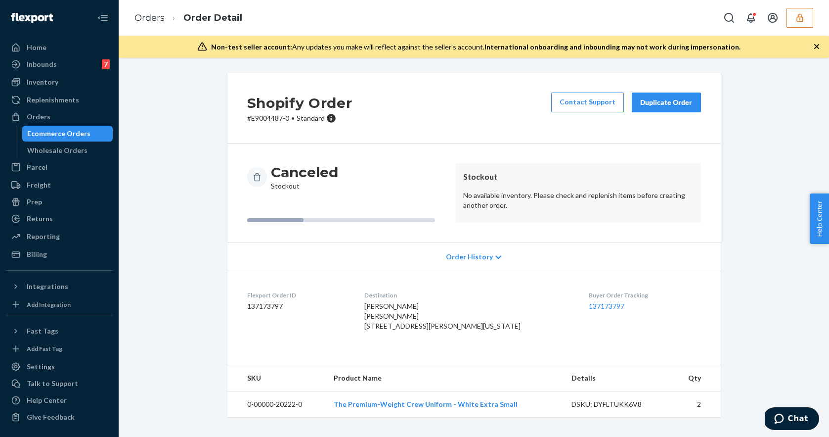
click at [271, 310] on dd "137173797" at bounding box center [297, 306] width 101 height 10
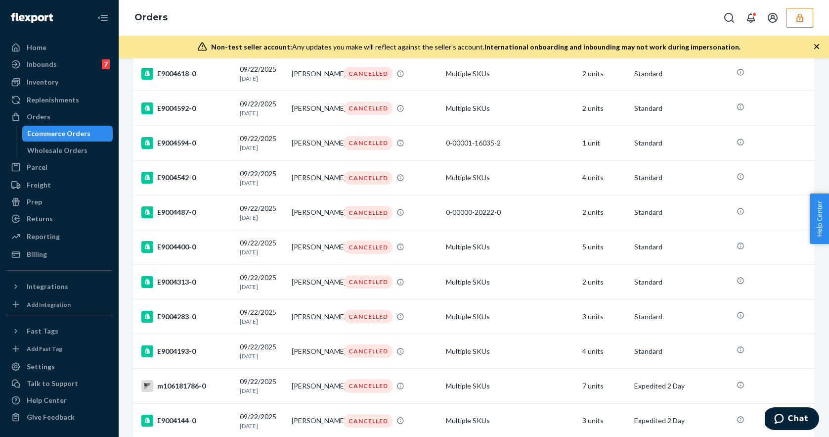
scroll to position [812, 0]
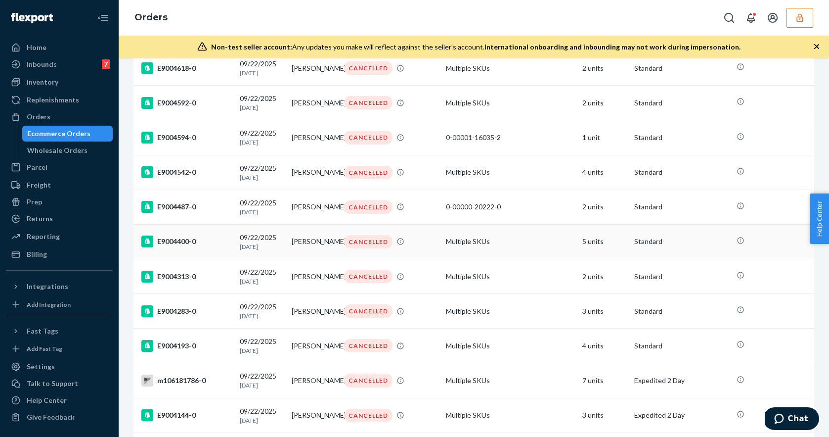
click at [217, 247] on div "E9004400-0" at bounding box center [186, 241] width 90 height 12
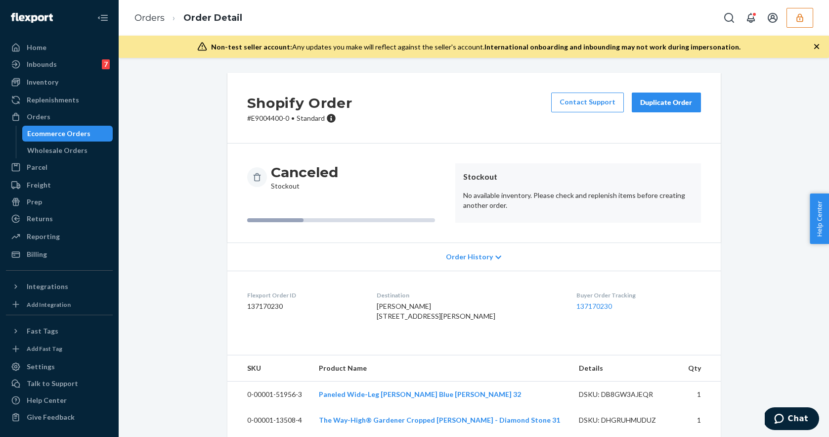
click at [274, 307] on dd "137170230" at bounding box center [304, 306] width 114 height 10
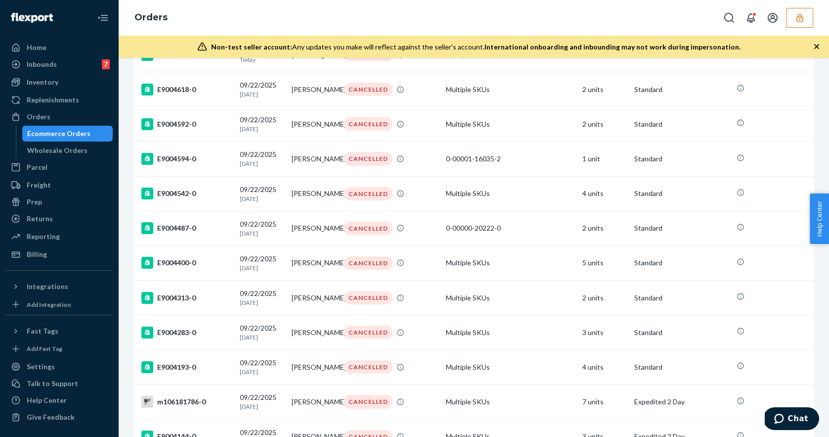
scroll to position [791, 0]
click at [209, 303] on div "E9004313-0" at bounding box center [186, 297] width 90 height 12
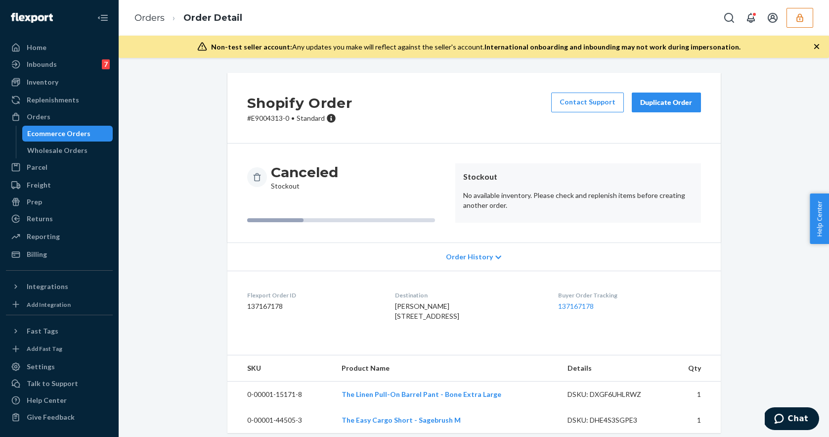
click at [269, 307] on dd "137167178" at bounding box center [313, 306] width 132 height 10
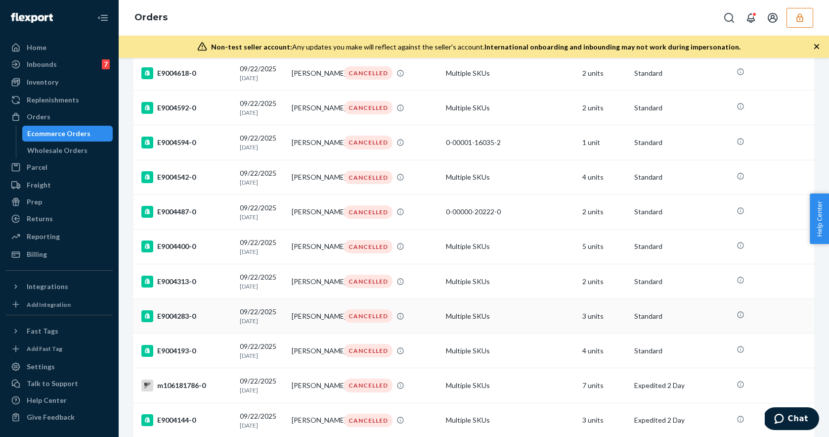
scroll to position [834, 0]
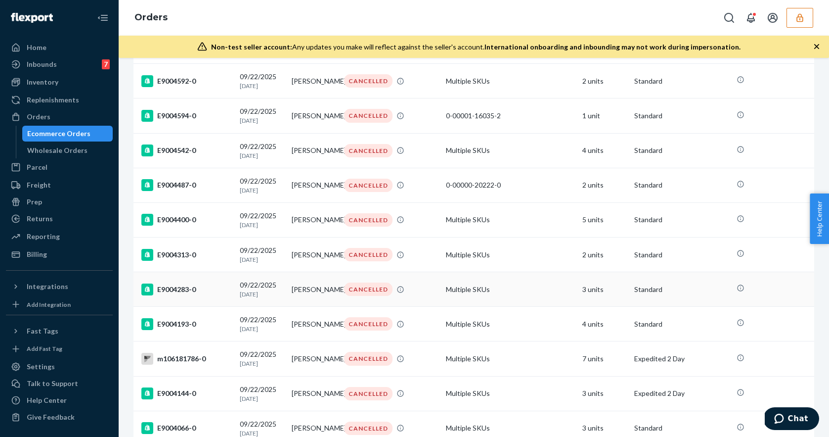
click at [199, 295] on div "E9004283-0" at bounding box center [186, 289] width 90 height 12
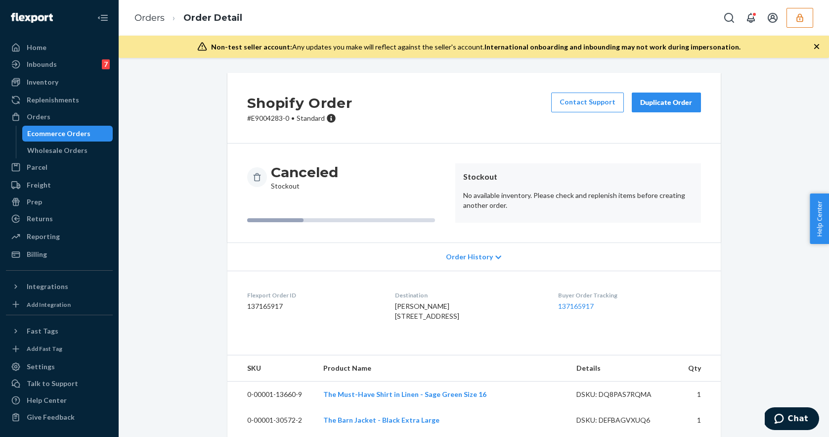
click at [266, 307] on dd "137165917" at bounding box center [313, 306] width 132 height 10
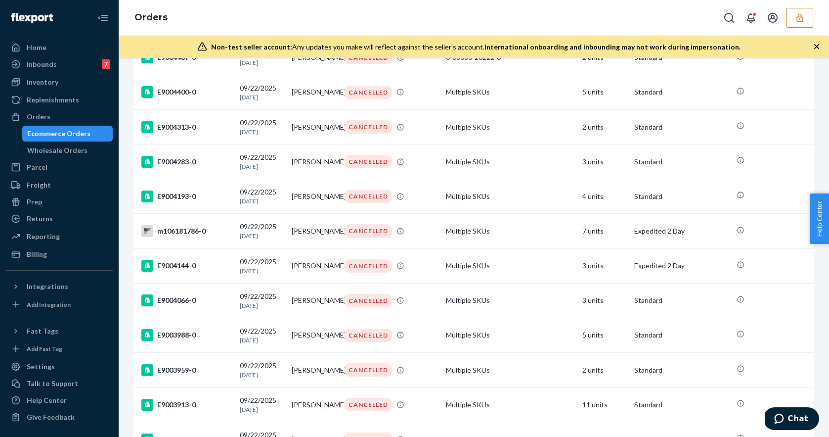
scroll to position [963, 0]
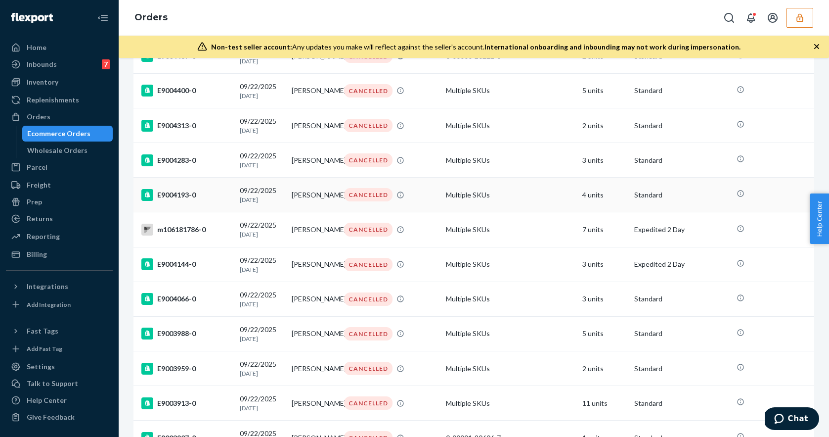
click at [210, 212] on td "E9004193-0" at bounding box center [185, 195] width 102 height 35
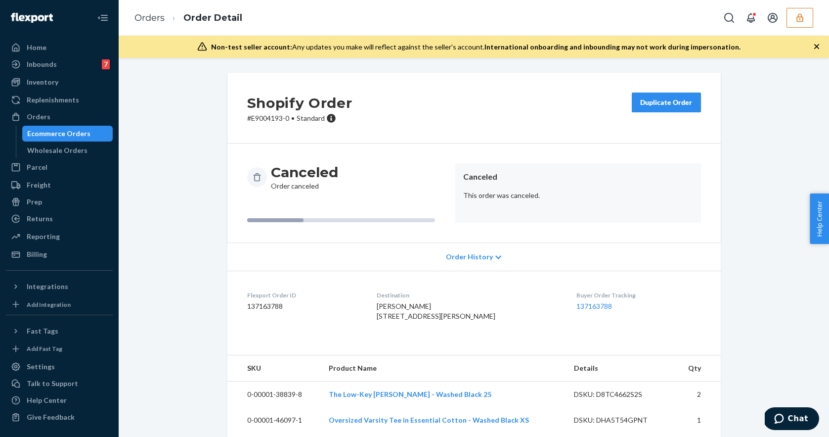
click at [263, 303] on dd "137163788" at bounding box center [304, 306] width 114 height 10
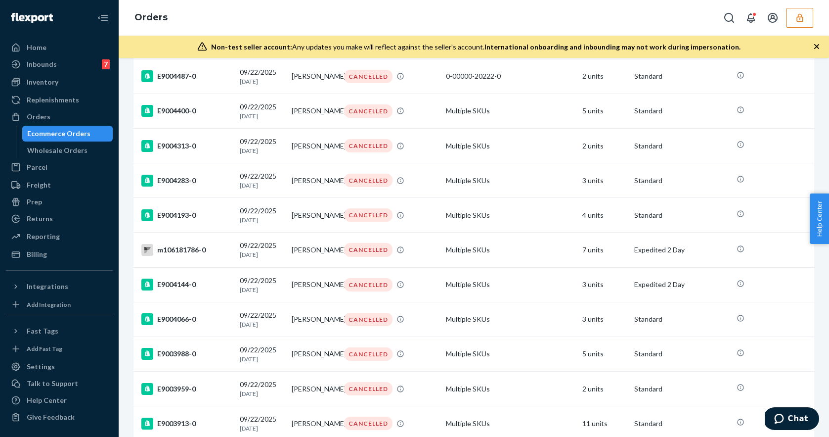
scroll to position [1004, 0]
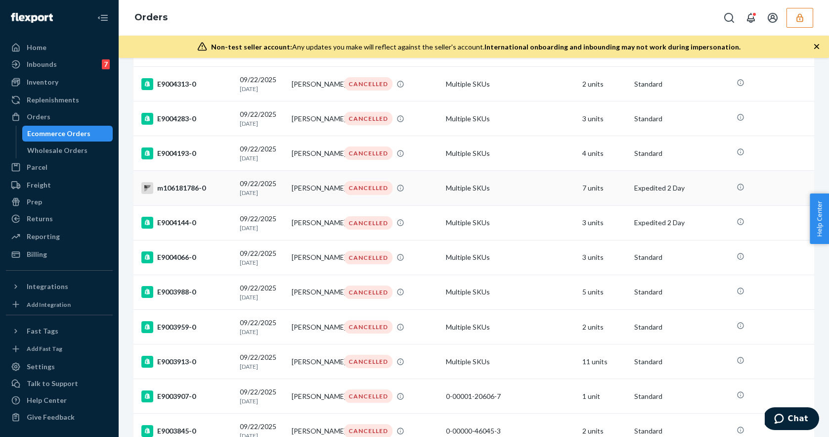
click at [213, 194] on div "m106181786-0" at bounding box center [186, 188] width 90 height 12
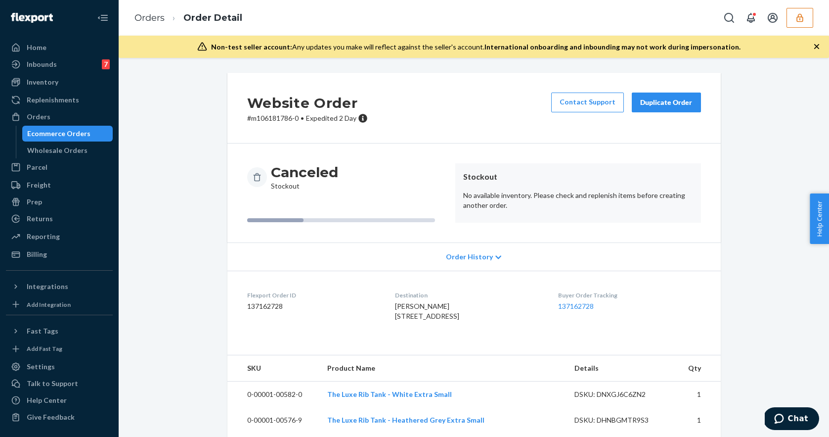
click at [269, 307] on dd "137162728" at bounding box center [313, 306] width 132 height 10
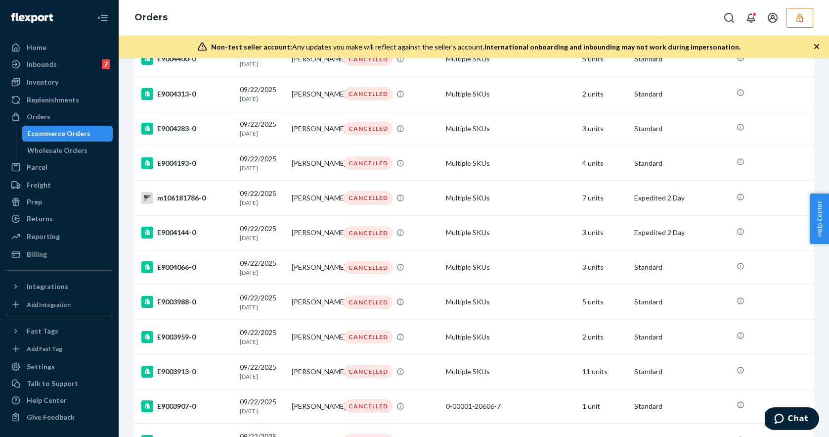
scroll to position [995, 0]
click at [227, 237] on div "E9004144-0" at bounding box center [186, 231] width 90 height 12
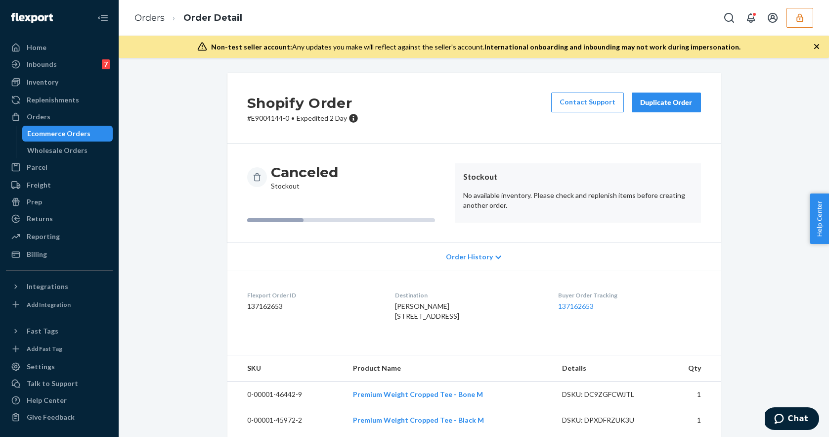
click at [272, 306] on dd "137162653" at bounding box center [313, 306] width 132 height 10
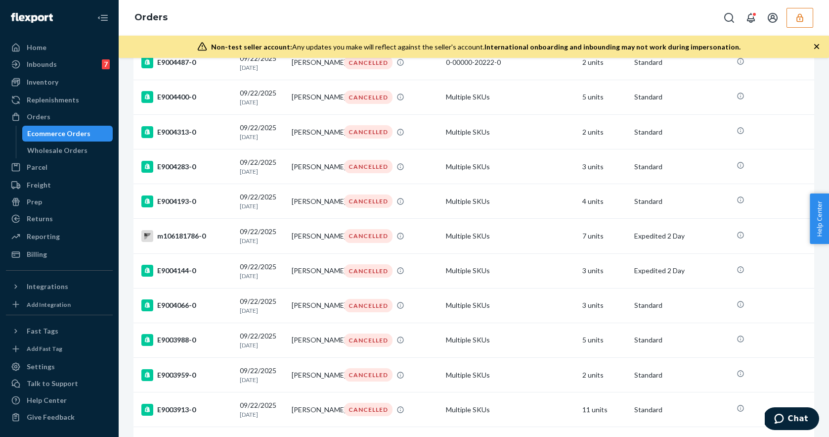
scroll to position [955, 0]
click at [202, 312] on div "E9004066-0" at bounding box center [186, 306] width 90 height 12
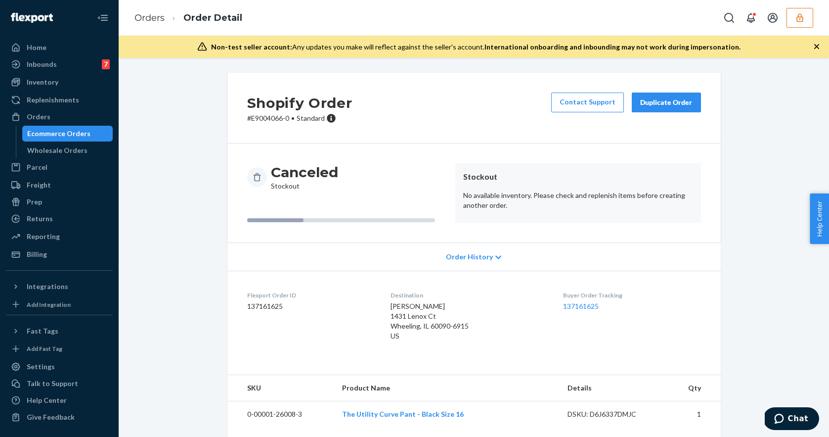
click at [269, 306] on dd "137161625" at bounding box center [311, 306] width 128 height 10
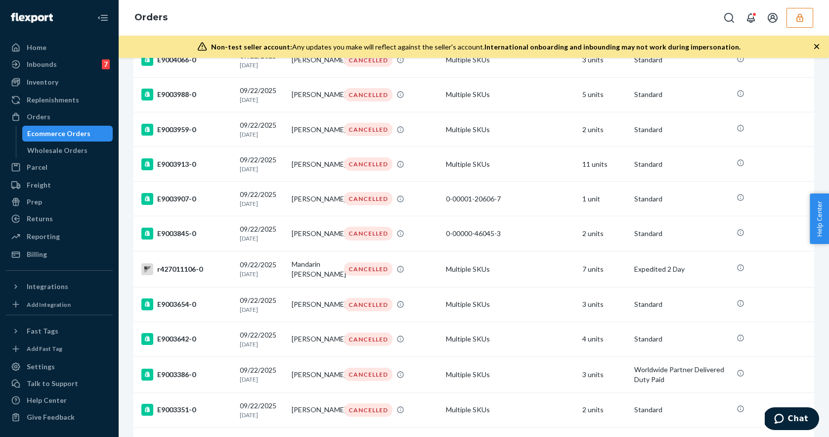
scroll to position [1185, 0]
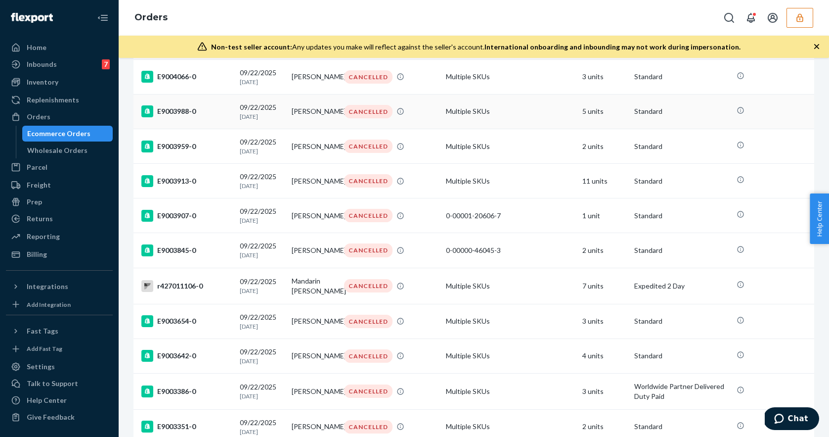
click at [196, 129] on td "E9003988-0" at bounding box center [185, 111] width 102 height 35
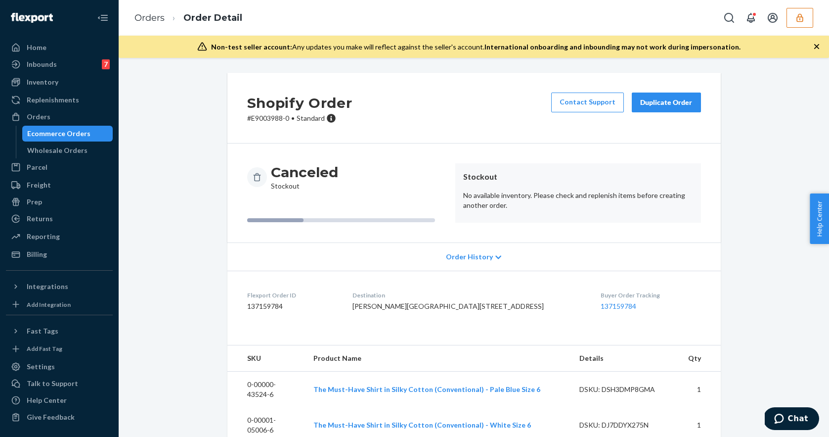
click at [258, 308] on dd "137159784" at bounding box center [292, 306] width 90 height 10
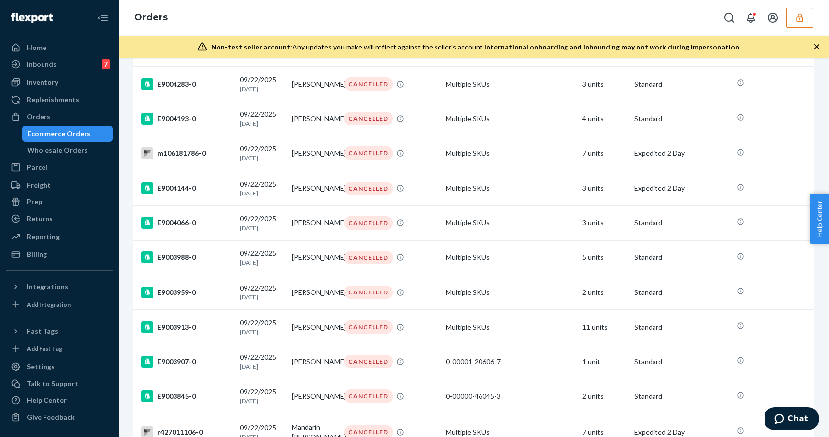
scroll to position [1049, 0]
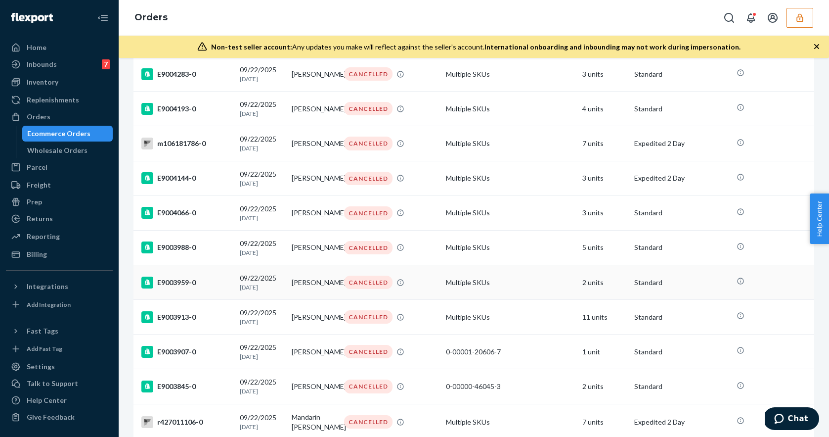
click at [204, 288] on div "E9003959-0" at bounding box center [186, 282] width 90 height 12
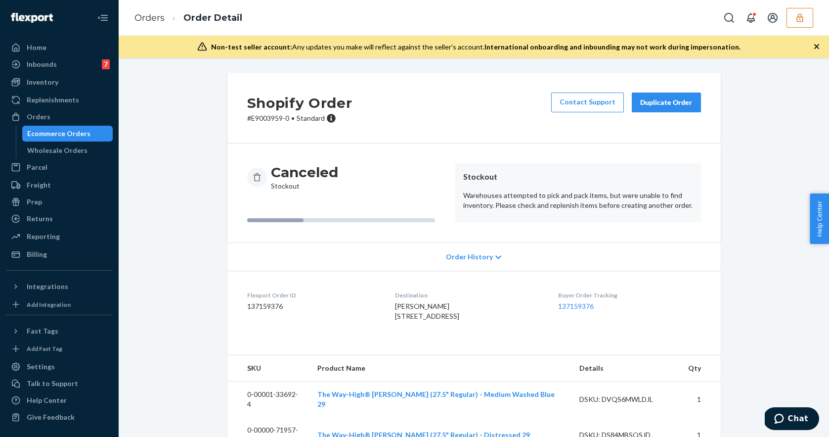
click at [265, 306] on dd "137159376" at bounding box center [313, 306] width 132 height 10
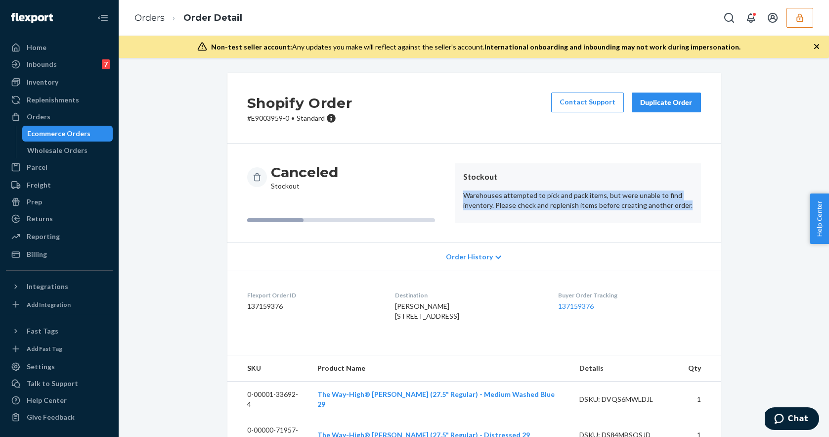
drag, startPoint x: 687, startPoint y: 206, endPoint x: 456, endPoint y: 195, distance: 230.7
click at [457, 196] on article "Stockout Warehouses attempted to pick and pack items, but were unable to find i…" at bounding box center [578, 192] width 246 height 59
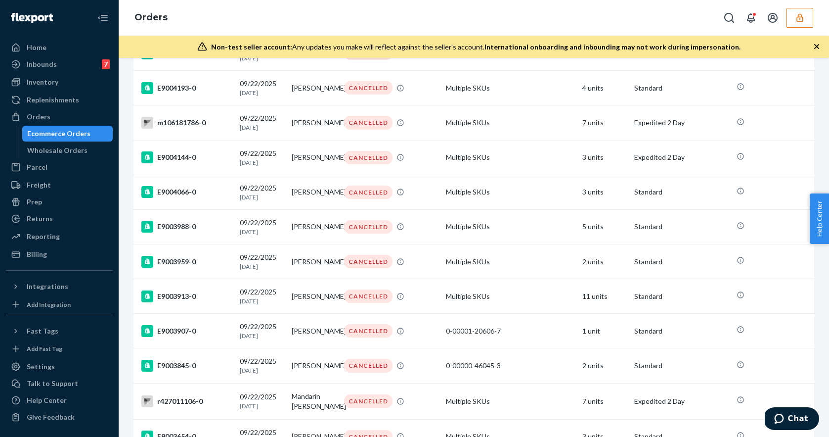
scroll to position [1073, 0]
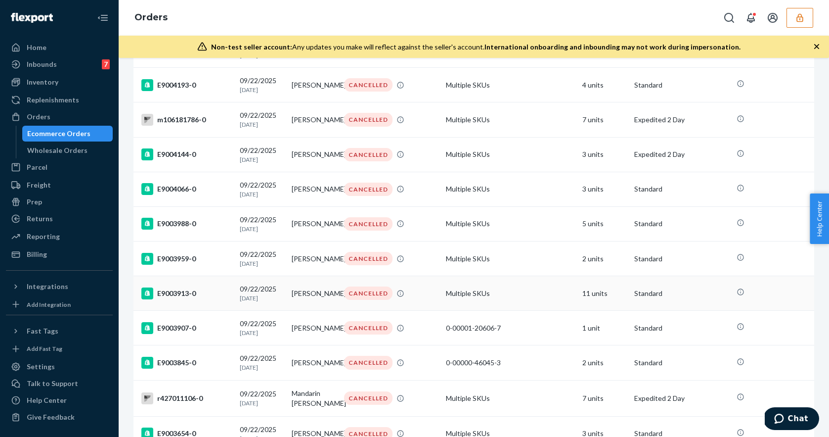
click at [205, 299] on div "E9003913-0" at bounding box center [186, 293] width 90 height 12
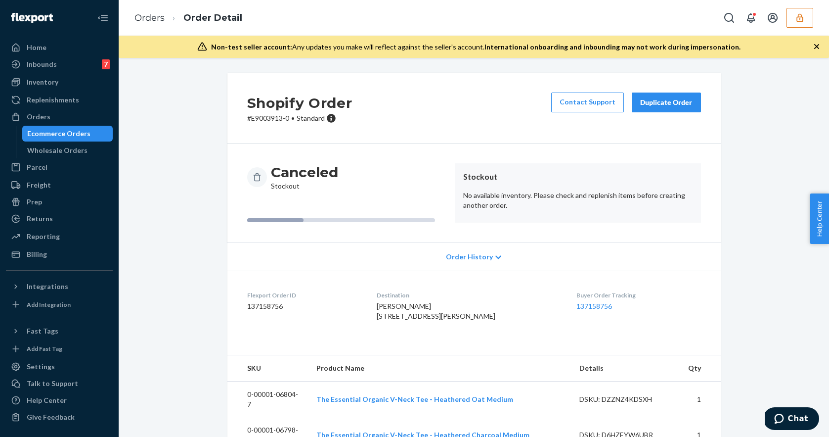
click at [273, 305] on dd "137158756" at bounding box center [304, 306] width 114 height 10
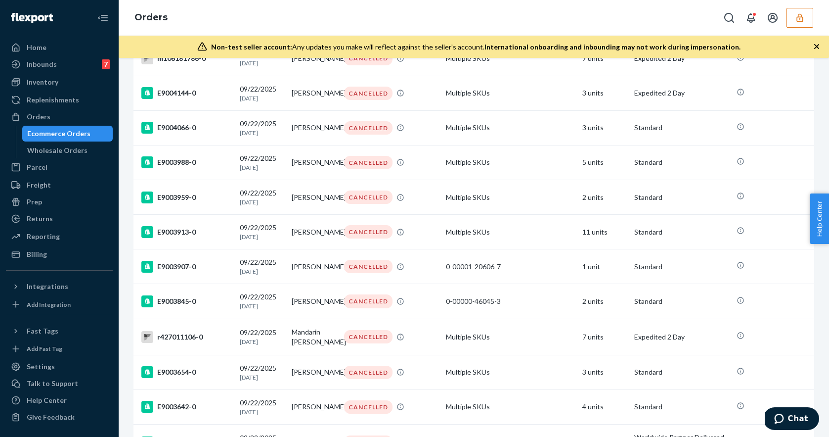
scroll to position [1145, 0]
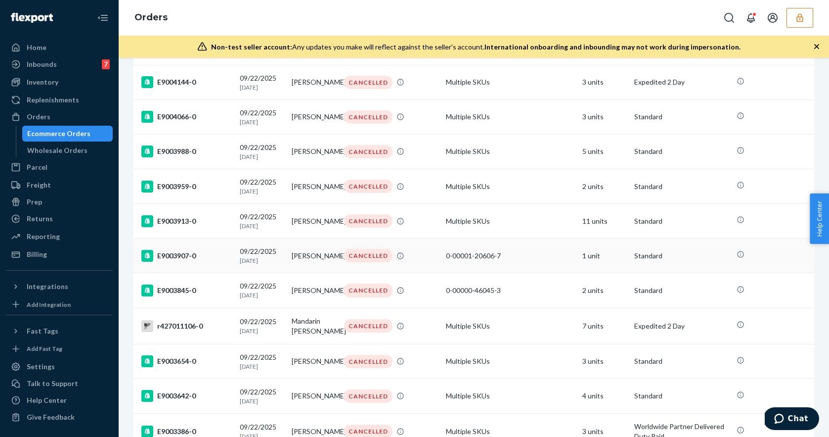
click at [206, 262] on div "E9003907-0" at bounding box center [186, 256] width 90 height 12
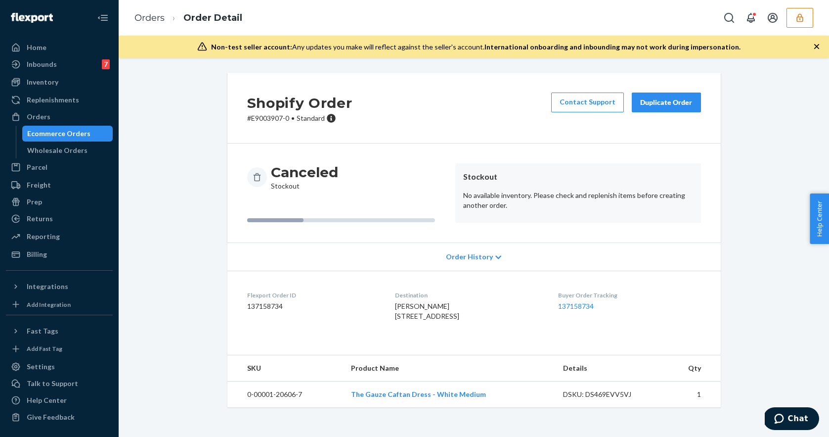
click at [271, 310] on dd "137158734" at bounding box center [313, 306] width 132 height 10
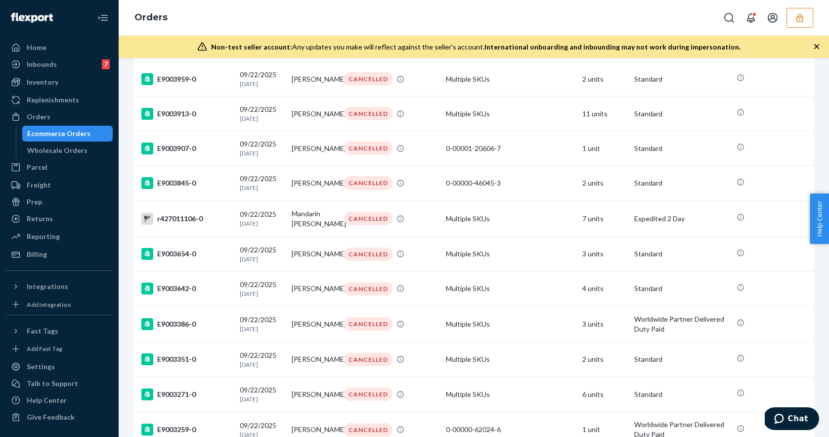
scroll to position [1265, 0]
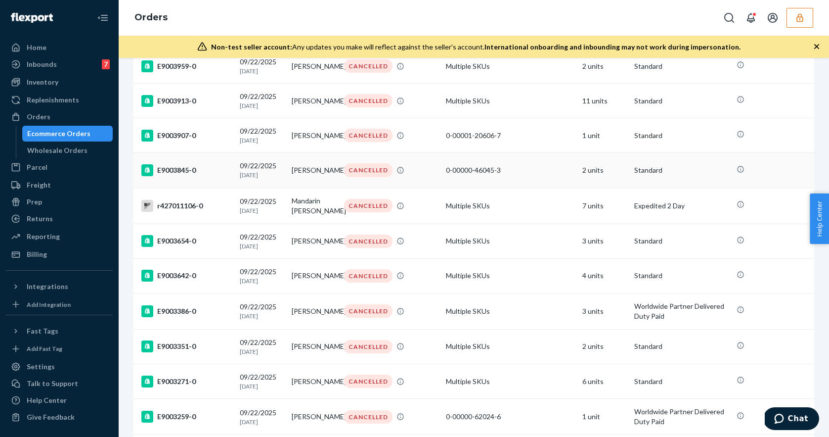
click at [214, 176] on div "E9003845-0" at bounding box center [186, 170] width 90 height 12
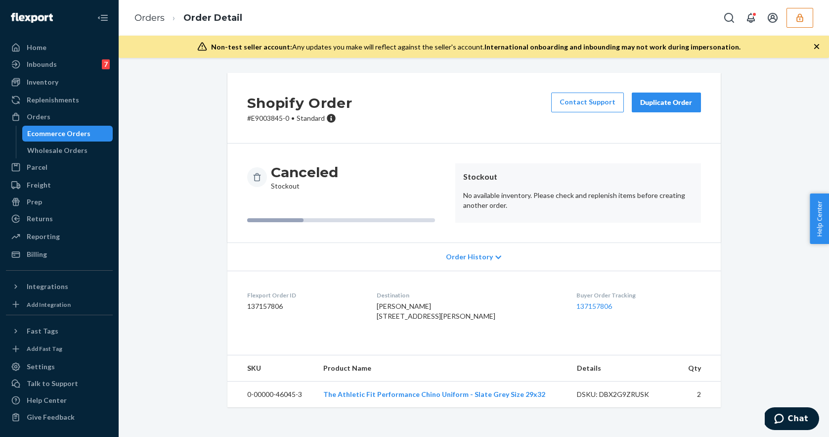
click at [268, 305] on dd "137157806" at bounding box center [304, 306] width 114 height 10
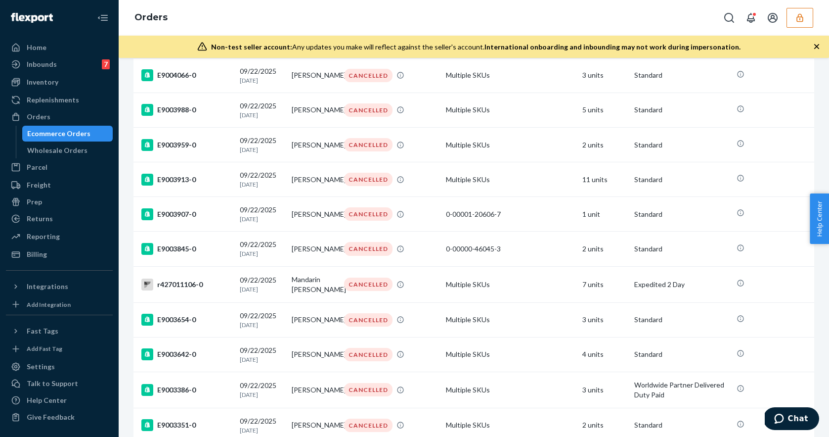
scroll to position [1302, 0]
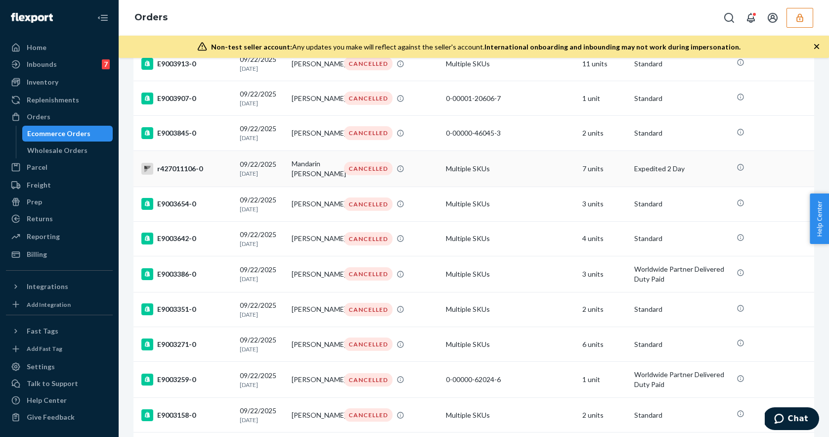
click at [216, 175] on div "r427011106-0" at bounding box center [186, 169] width 90 height 12
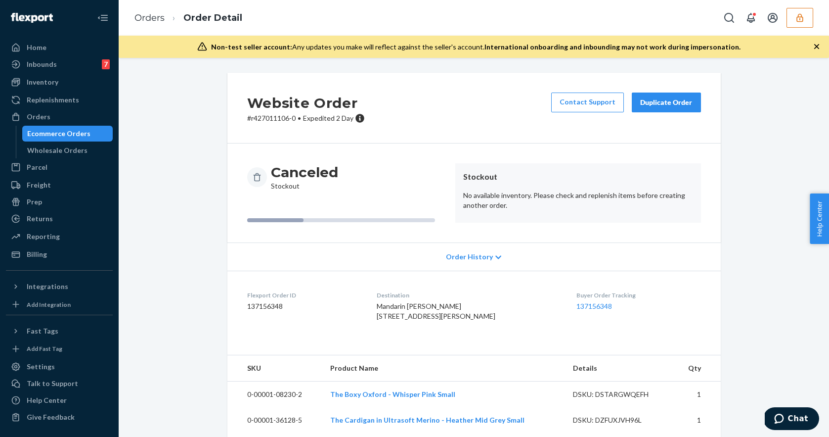
click at [263, 308] on dd "137156348" at bounding box center [304, 306] width 114 height 10
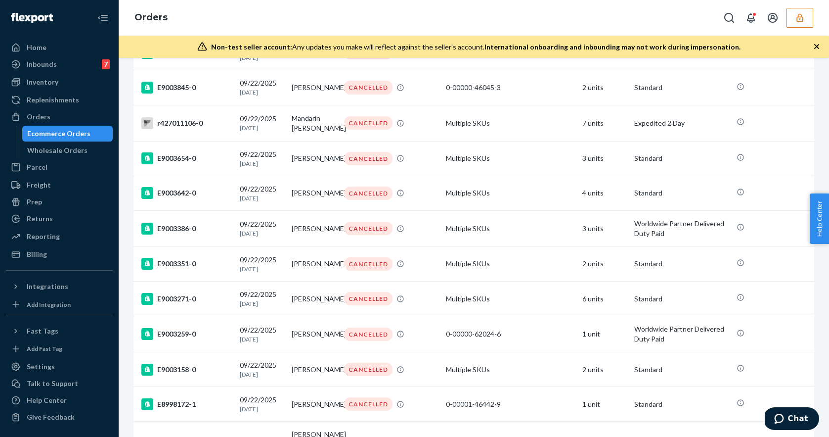
scroll to position [1376, 0]
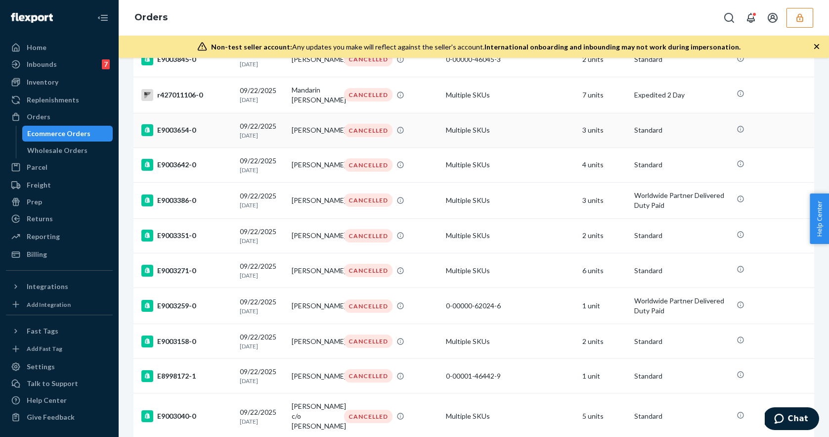
click at [210, 147] on td "E9003654-0" at bounding box center [185, 130] width 102 height 35
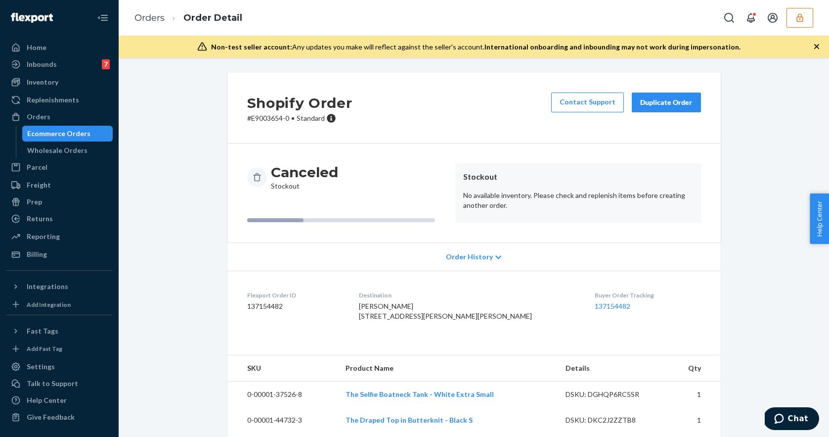
click at [276, 301] on dd "137154482" at bounding box center [295, 306] width 96 height 10
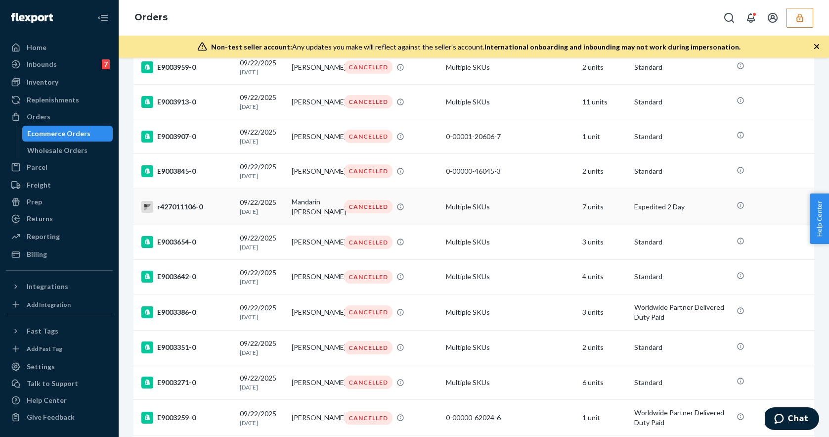
scroll to position [1293, 0]
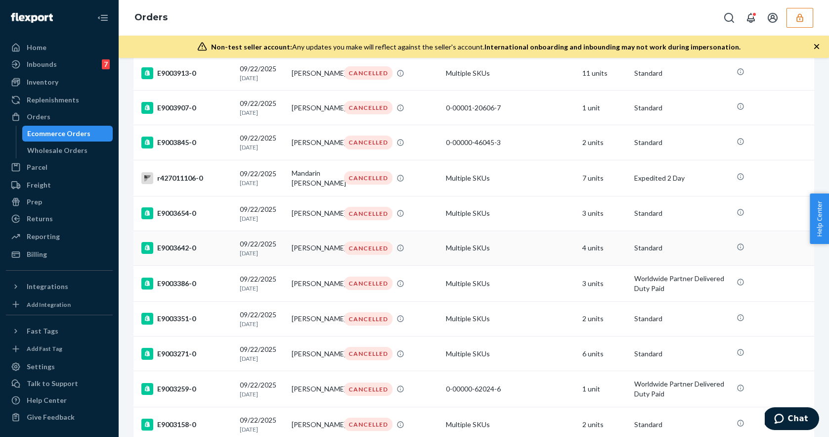
click at [207, 254] on div "E9003642-0" at bounding box center [186, 248] width 90 height 12
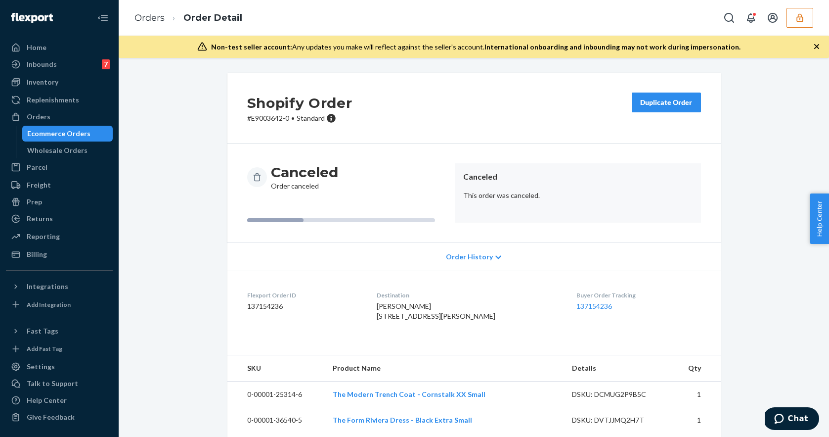
click at [270, 307] on dd "137154236" at bounding box center [304, 306] width 114 height 10
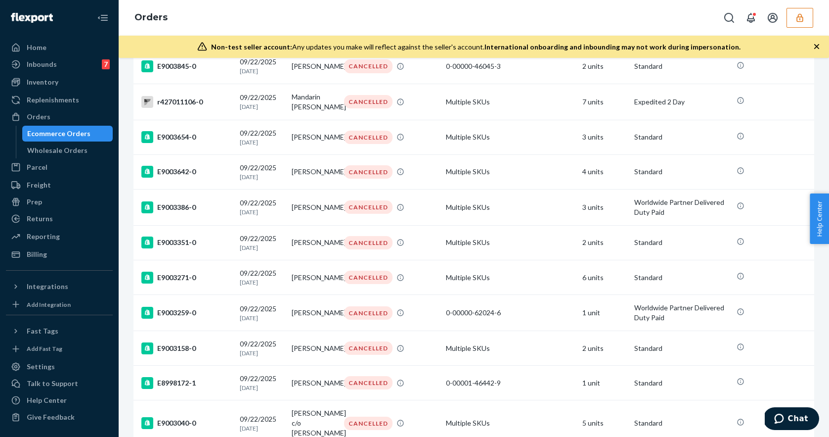
scroll to position [1367, 0]
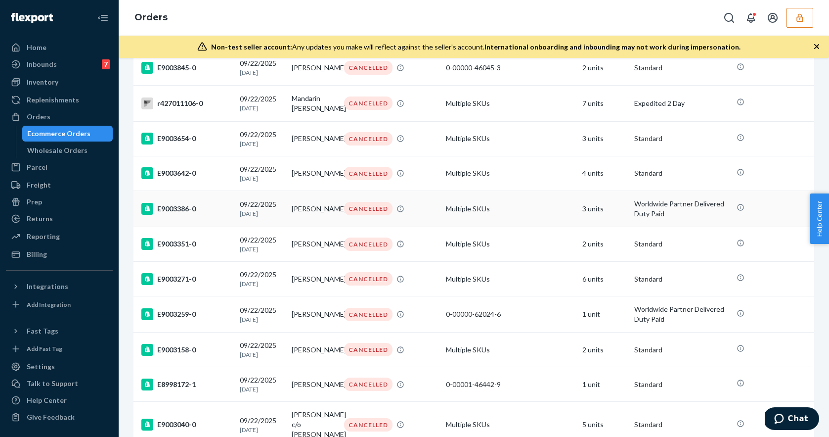
click at [194, 215] on div "E9003386-0" at bounding box center [186, 209] width 90 height 12
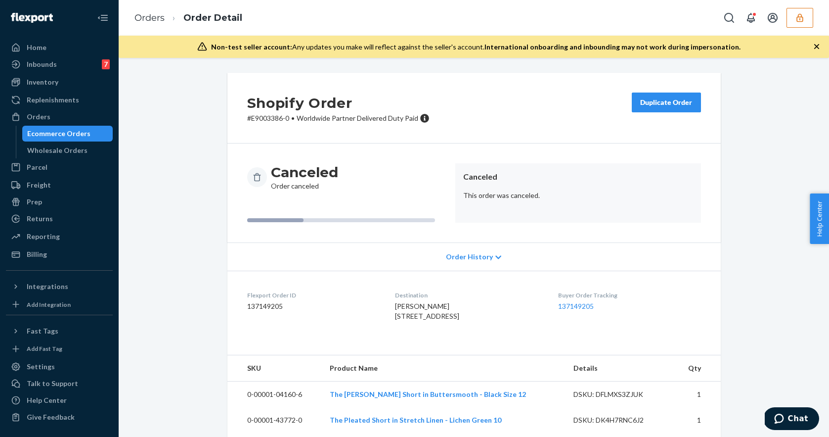
click at [271, 309] on dd "137149205" at bounding box center [313, 306] width 132 height 10
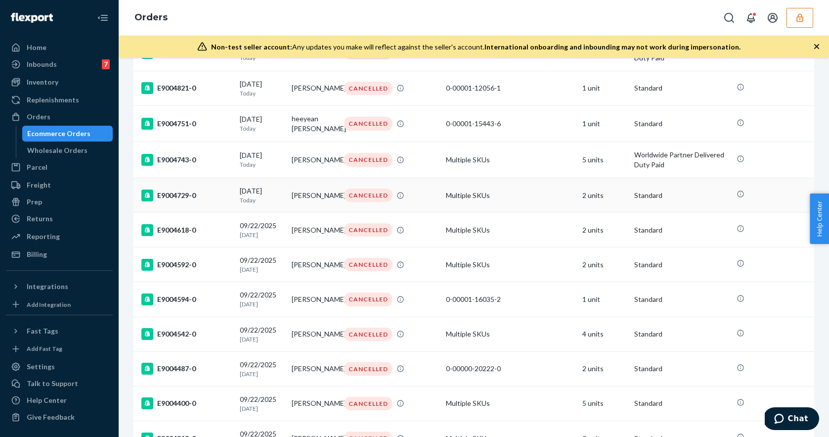
scroll to position [653, 0]
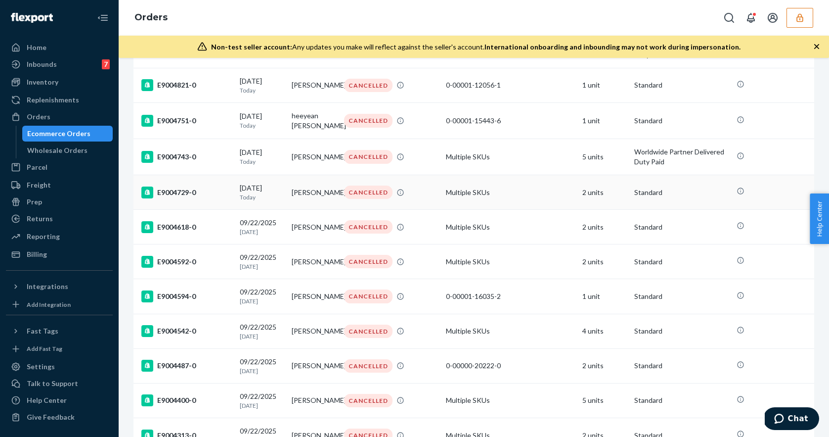
click at [221, 198] on div "E9004729-0" at bounding box center [186, 192] width 90 height 12
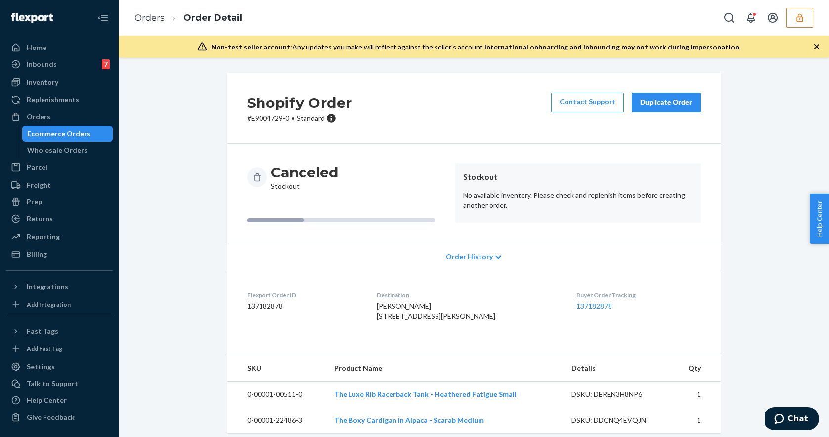
click at [270, 307] on dd "137182878" at bounding box center [304, 306] width 114 height 10
click at [44, 116] on div "Orders" at bounding box center [39, 117] width 24 height 10
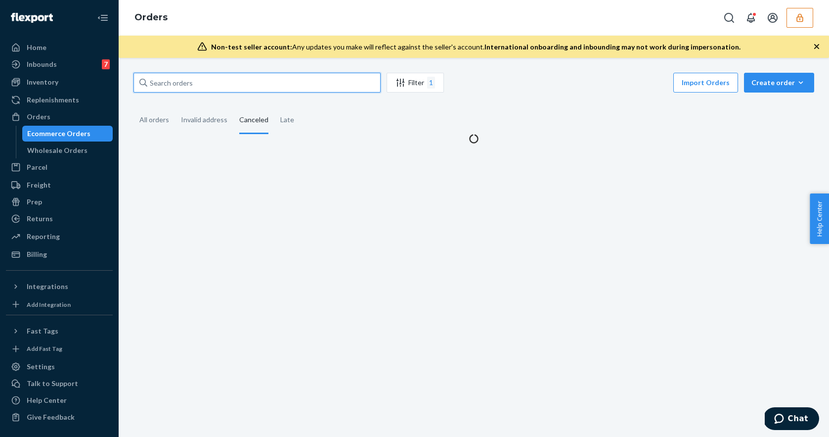
click at [213, 82] on input "text" at bounding box center [257, 83] width 247 height 20
paste input "r366437721"
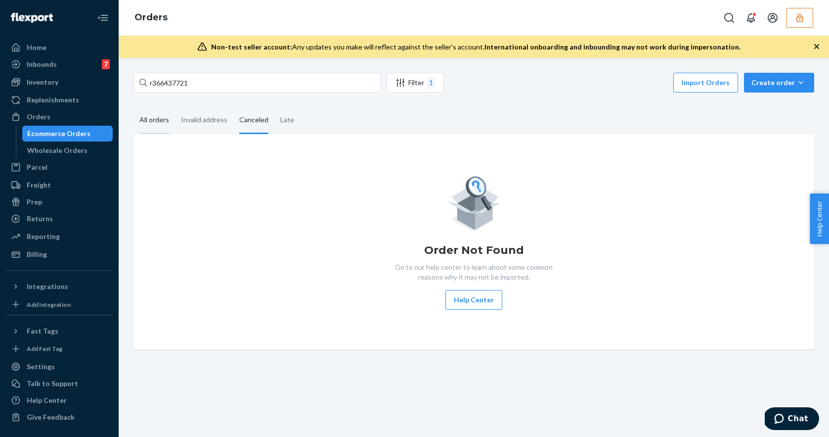
click at [164, 120] on div "All orders" at bounding box center [154, 120] width 30 height 27
click at [134, 107] on input "All orders" at bounding box center [134, 107] width 0 height 0
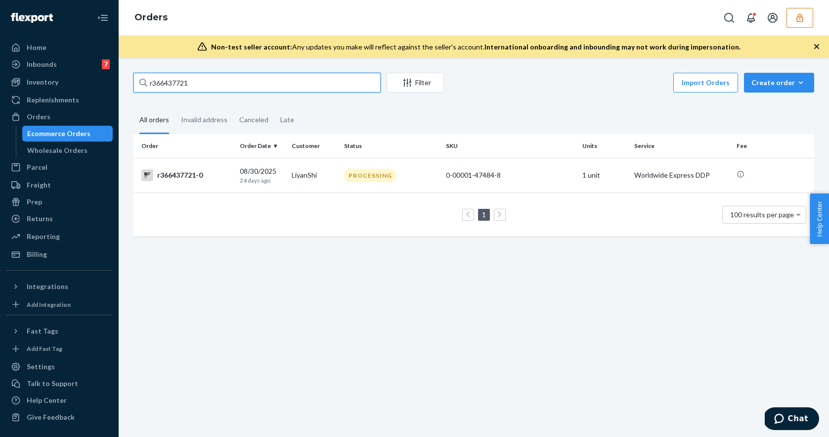
click at [239, 78] on input "r366437721" at bounding box center [257, 83] width 247 height 20
click at [192, 79] on input "r366437721" at bounding box center [257, 83] width 247 height 20
paste input "E638709"
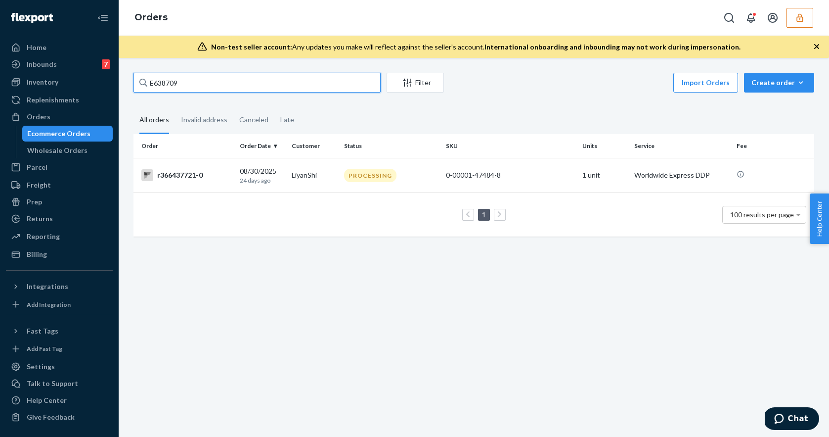
type input "E638709"
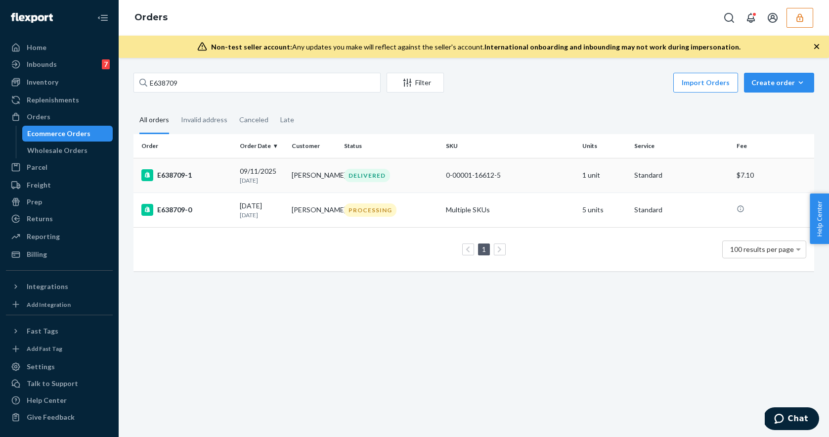
click at [219, 179] on div "E638709-1" at bounding box center [186, 175] width 90 height 12
click at [214, 81] on input "E638709" at bounding box center [257, 83] width 247 height 20
paste input "428035"
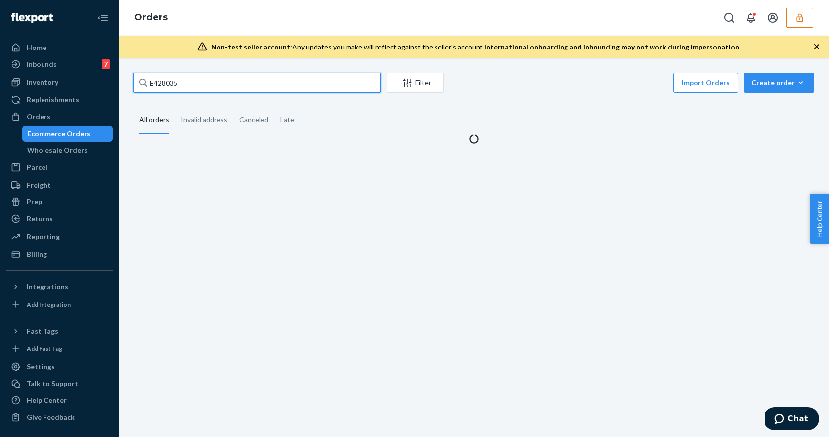
type input "E428035"
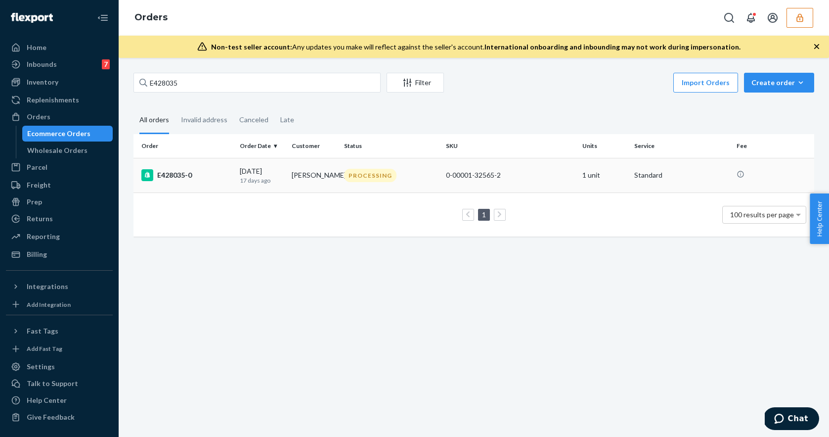
click at [249, 172] on div "[DATE] [DATE]" at bounding box center [262, 175] width 45 height 18
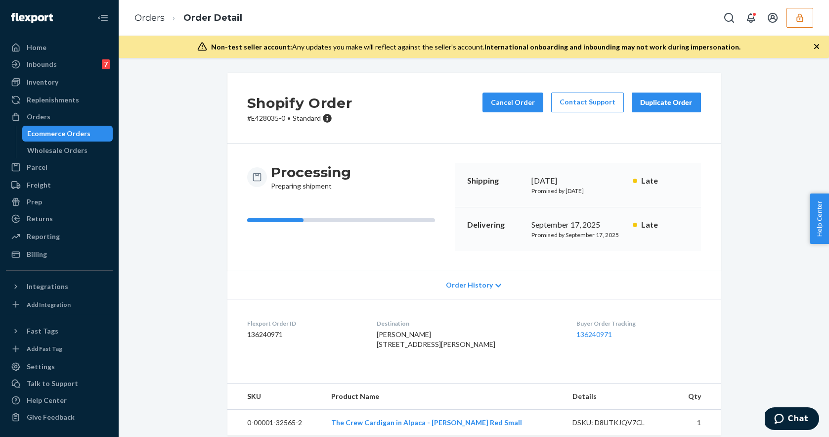
click at [260, 336] on dd "136240971" at bounding box center [304, 334] width 114 height 10
click at [77, 113] on div "Orders" at bounding box center [59, 117] width 105 height 14
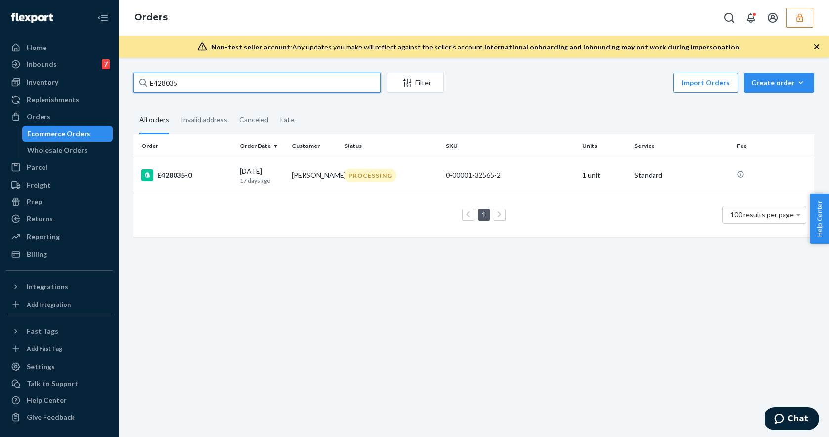
click at [192, 79] on input "E428035" at bounding box center [257, 83] width 247 height 20
paste input "868780"
type input "E868780"
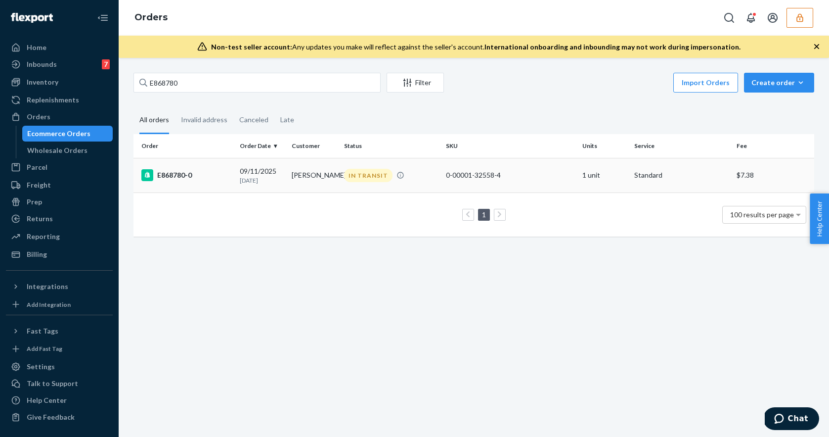
click at [180, 180] on div "E868780-0" at bounding box center [186, 175] width 90 height 12
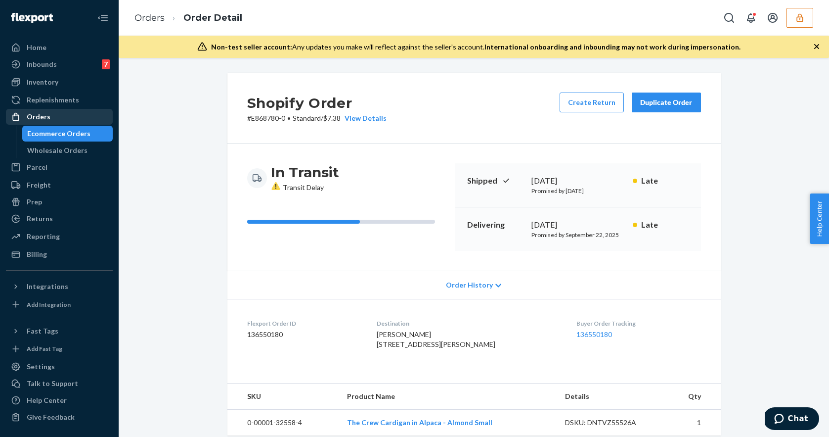
click at [64, 110] on div "Orders" at bounding box center [59, 117] width 105 height 14
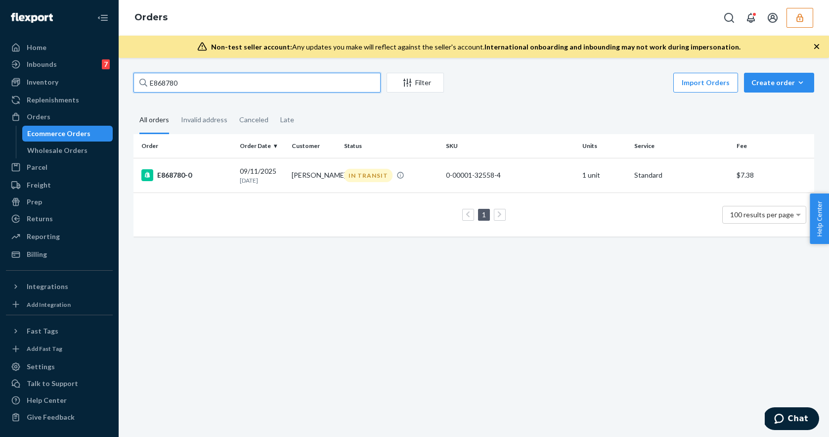
click at [229, 82] on input "E868780" at bounding box center [257, 83] width 247 height 20
paste input "r366437721"
click at [193, 79] on input "r366437721" at bounding box center [257, 83] width 247 height 20
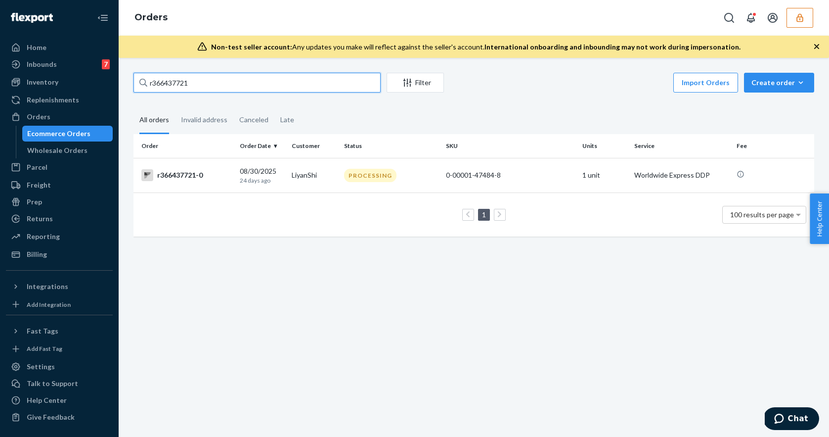
click at [193, 79] on input "r366437721" at bounding box center [257, 83] width 247 height 20
paste input "E428035"
click at [227, 84] on input "E428035" at bounding box center [257, 83] width 247 height 20
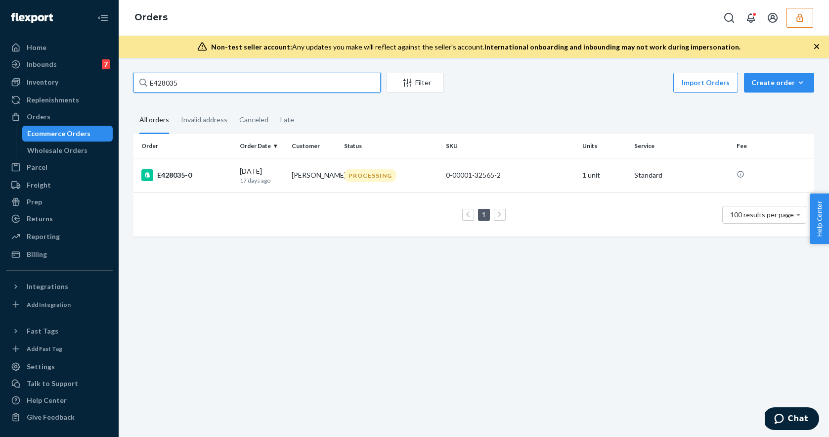
click at [227, 84] on input "E428035" at bounding box center [257, 83] width 247 height 20
paste input "638709"
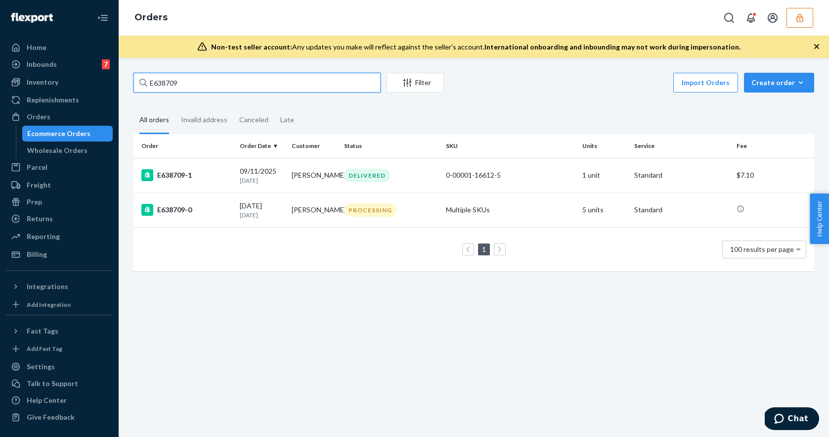
click at [227, 79] on input "E638709" at bounding box center [257, 83] width 247 height 20
paste input "860153"
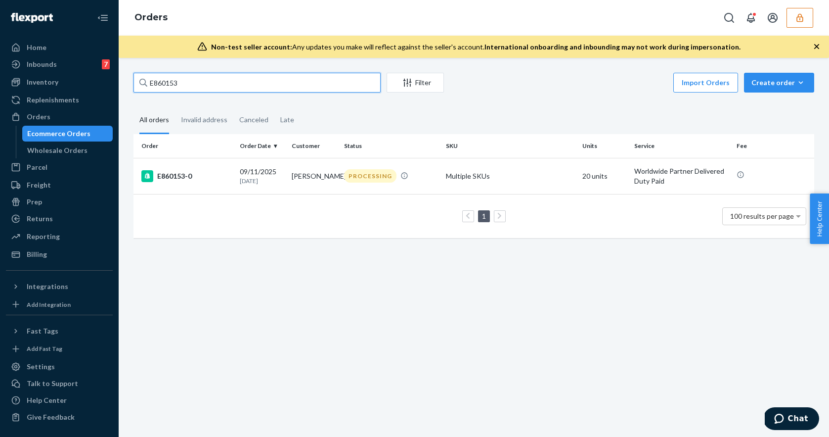
click at [260, 86] on input "E860153" at bounding box center [257, 83] width 247 height 20
paste input "8780"
click at [267, 86] on input "E868780" at bounding box center [257, 83] width 247 height 20
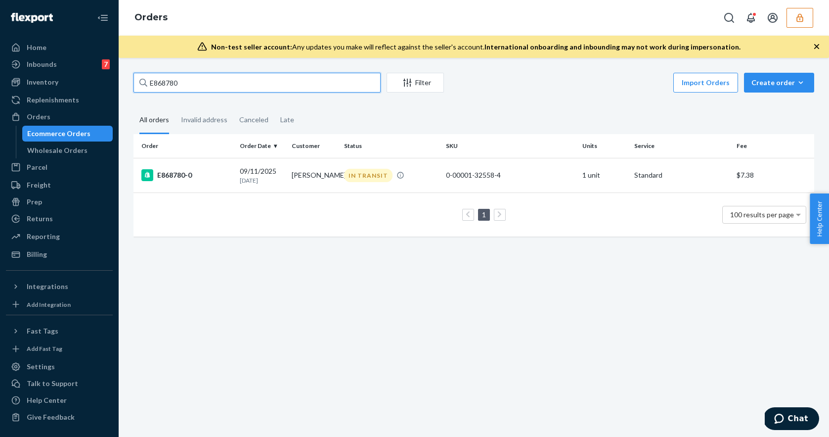
click at [267, 86] on input "E868780" at bounding box center [257, 83] width 247 height 20
paste input "2510553"
click at [344, 87] on input "E2510553" at bounding box center [257, 83] width 247 height 20
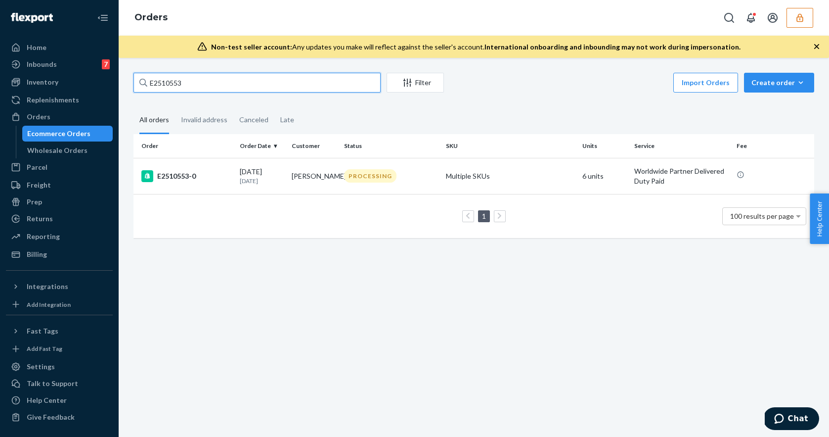
click at [344, 87] on input "E2510553" at bounding box center [257, 83] width 247 height 20
paste input "3558927-1"
click at [313, 86] on input "E3558927-1" at bounding box center [257, 83] width 247 height 20
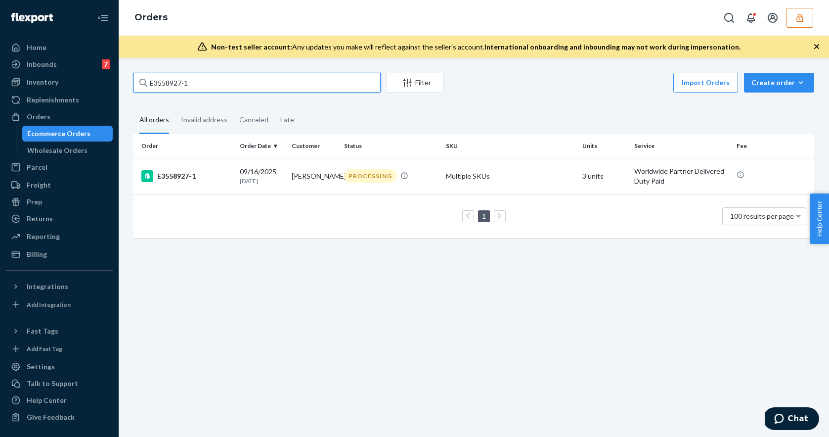
paste input "7284555"
click at [293, 84] on input "E7284555" at bounding box center [257, 83] width 247 height 20
paste input "4636000"
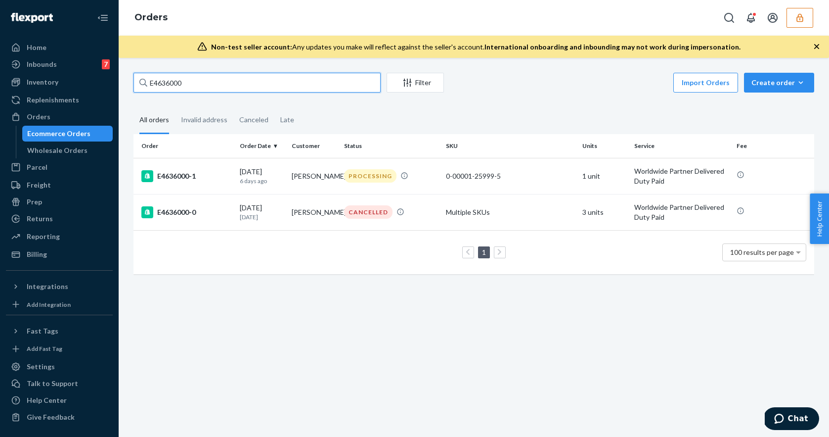
click at [332, 87] on input "E4636000" at bounding box center [257, 83] width 247 height 20
paste input "7507639"
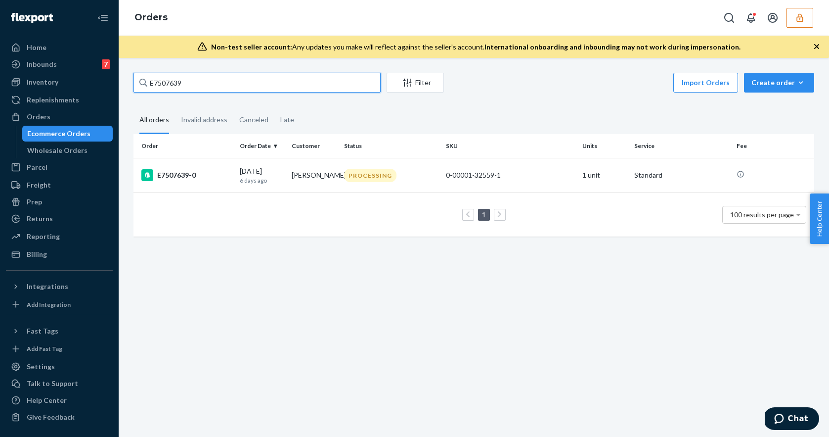
click at [289, 80] on input "E7507639" at bounding box center [257, 83] width 247 height 20
paste input "950023"
click at [300, 89] on input "E7950023" at bounding box center [257, 83] width 247 height 20
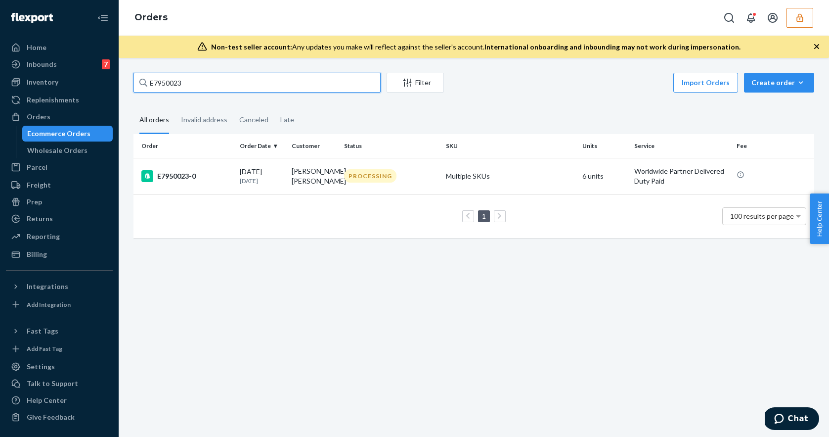
click at [300, 89] on input "E7950023" at bounding box center [257, 83] width 247 height 20
paste input "8116785"
click at [318, 88] on input "E8116785" at bounding box center [257, 83] width 247 height 20
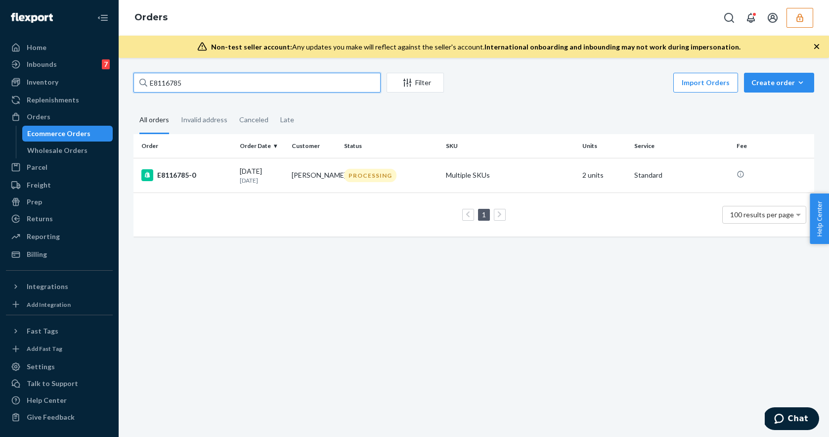
click at [318, 88] on input "E8116785" at bounding box center [257, 83] width 247 height 20
paste input "332846"
type input "E8332846"
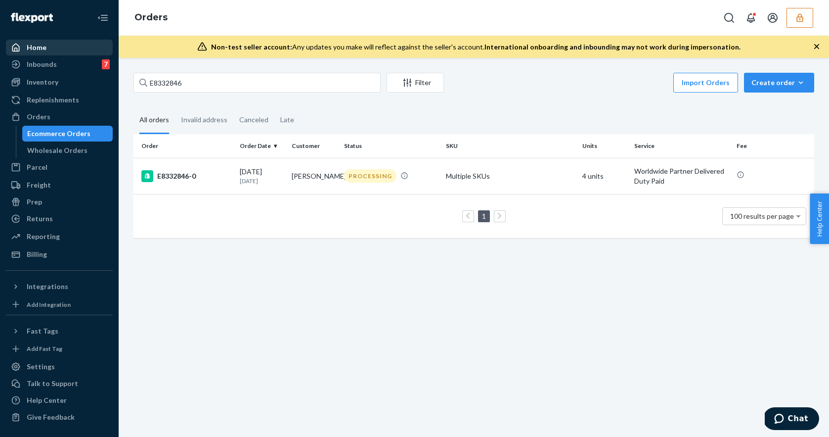
click at [49, 48] on div "Home" at bounding box center [59, 48] width 105 height 14
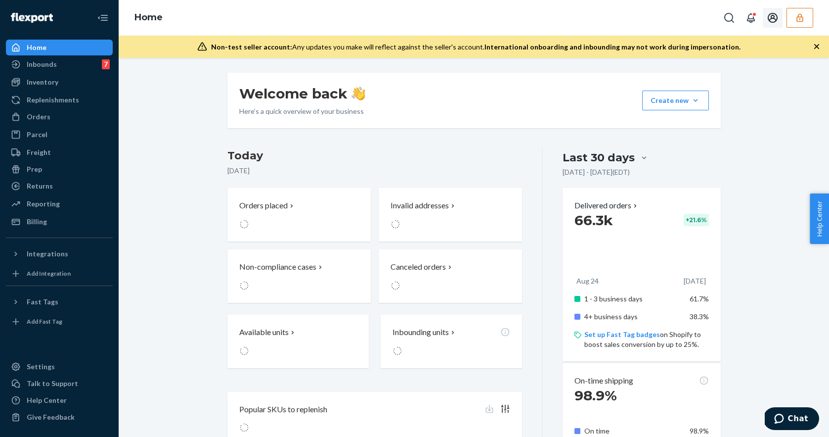
click at [794, 20] on button "button" at bounding box center [800, 18] width 27 height 20
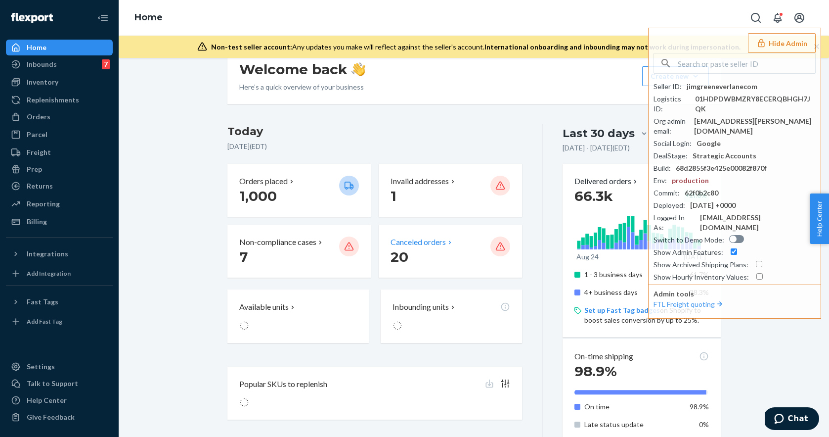
scroll to position [47, 0]
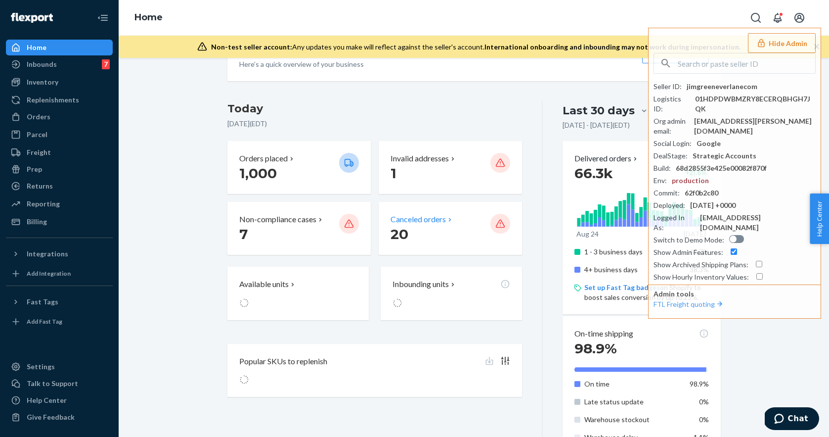
click at [482, 226] on p "20" at bounding box center [437, 234] width 92 height 18
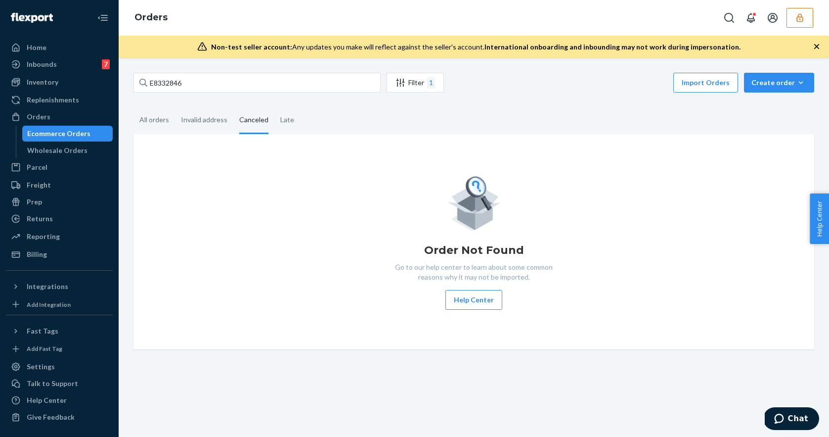
click at [256, 119] on div "Canceled" at bounding box center [253, 120] width 29 height 27
click at [233, 107] on input "Canceled" at bounding box center [233, 107] width 0 height 0
click at [357, 78] on input "E8332846" at bounding box center [257, 83] width 247 height 20
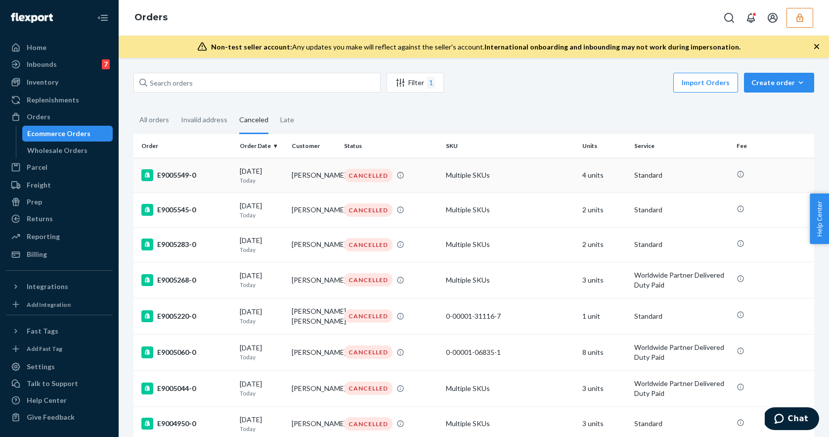
click at [211, 182] on td "E9005549-0" at bounding box center [185, 175] width 102 height 35
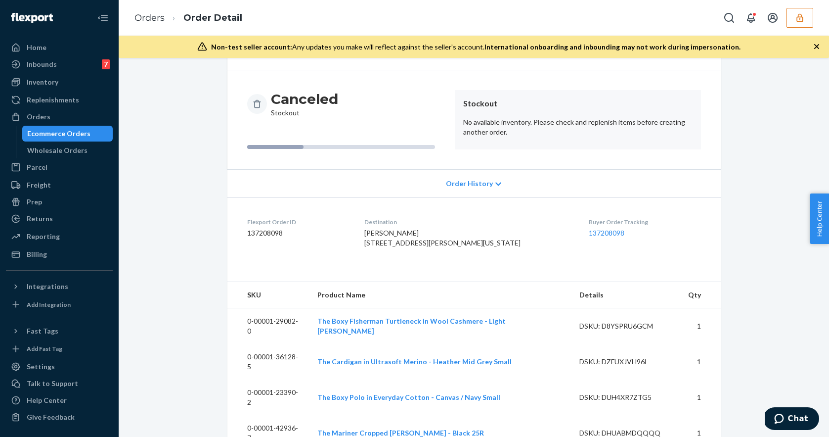
scroll to position [89, 0]
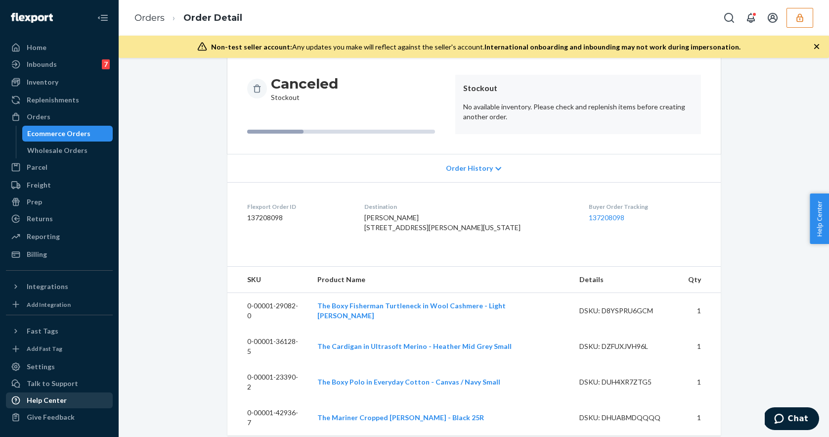
click at [63, 406] on div "Help Center" at bounding box center [59, 400] width 105 height 14
